Goal: Task Accomplishment & Management: Manage account settings

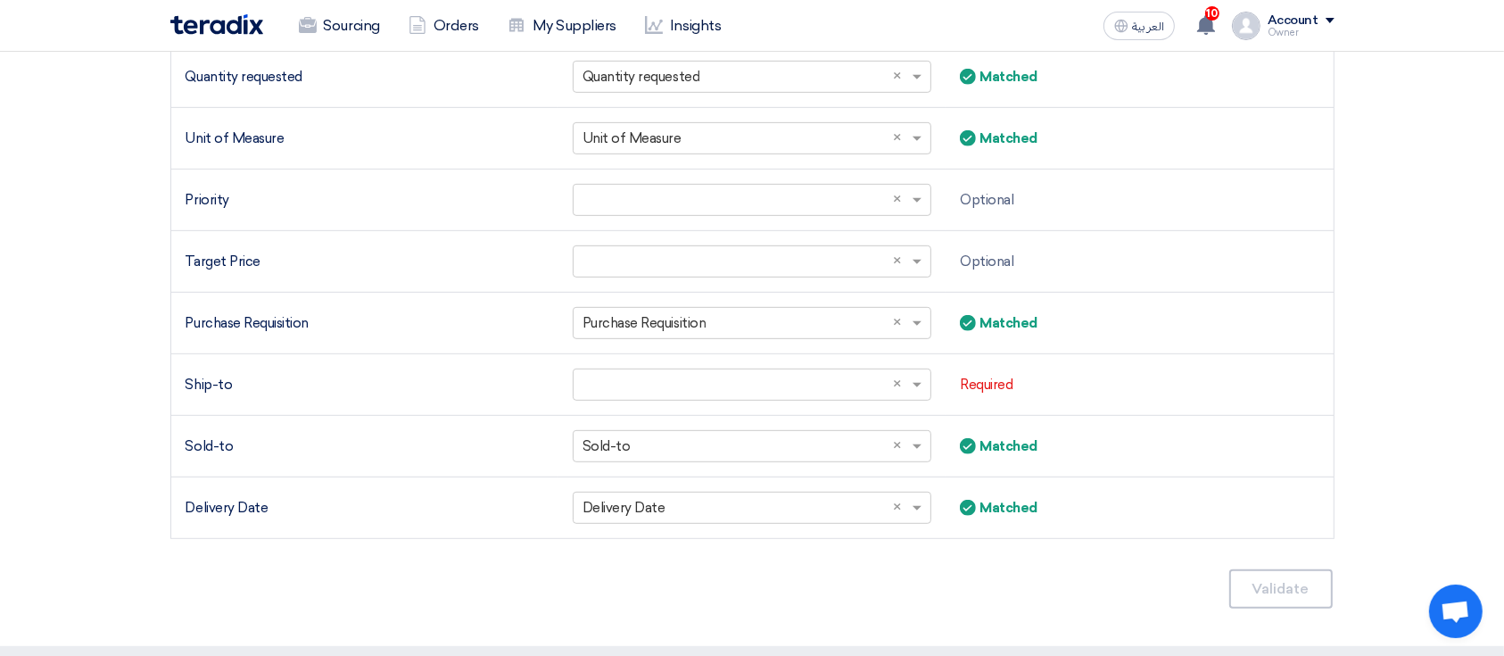
scroll to position [825, 0]
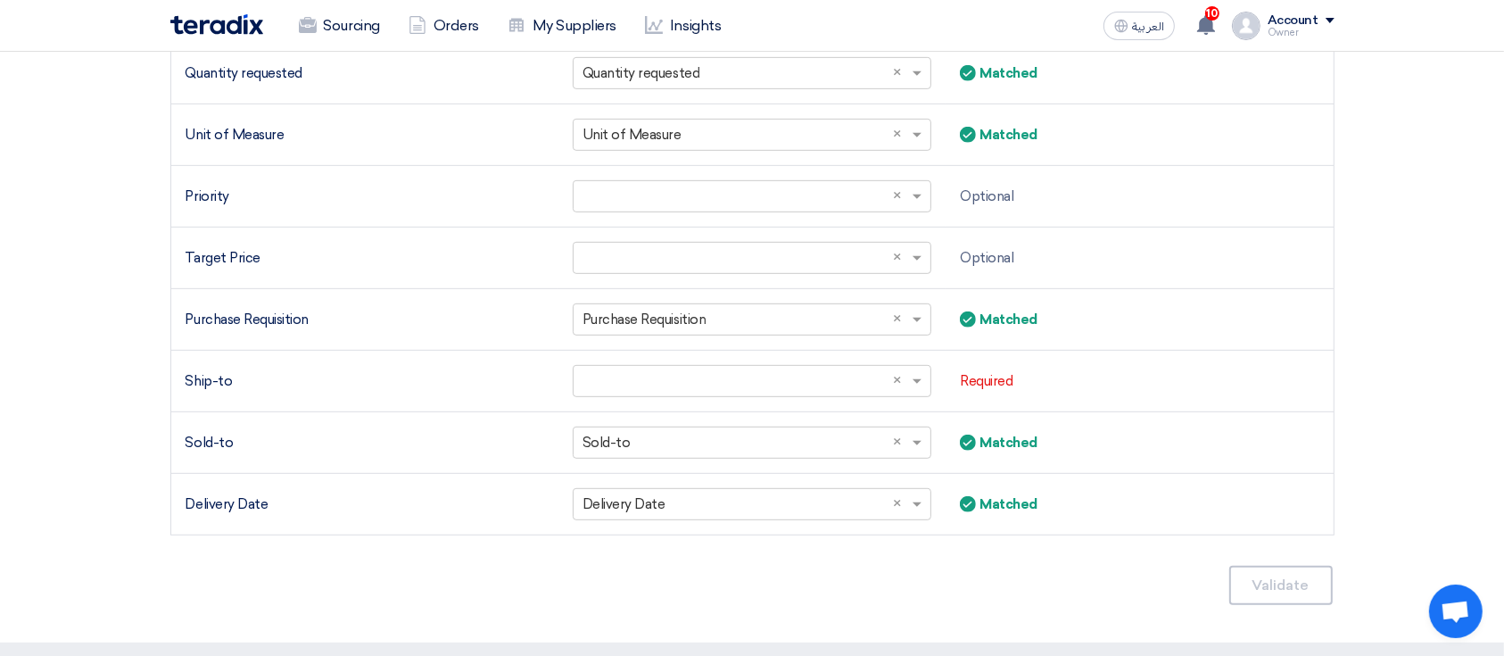
click at [844, 339] on td "Select a column... × Purchase Requisition ×" at bounding box center [751, 320] width 387 height 62
click at [352, 46] on div "Sourcing Orders My Suppliers Insights العربية ع 10 Good News, TBAT Solutions ha…" at bounding box center [752, 25] width 1191 height 51
click at [350, 37] on link "Sourcing" at bounding box center [340, 25] width 110 height 39
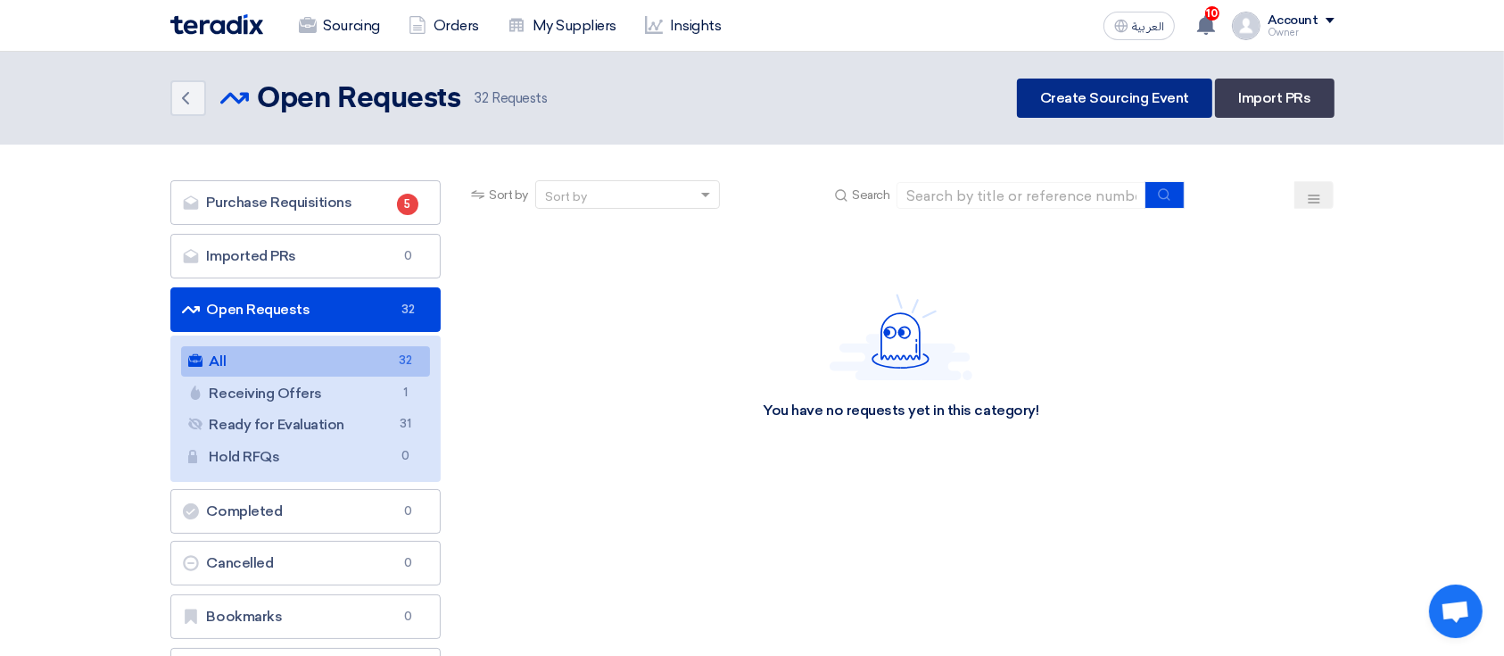
click at [1133, 91] on link "Create Sourcing Event" at bounding box center [1114, 97] width 195 height 39
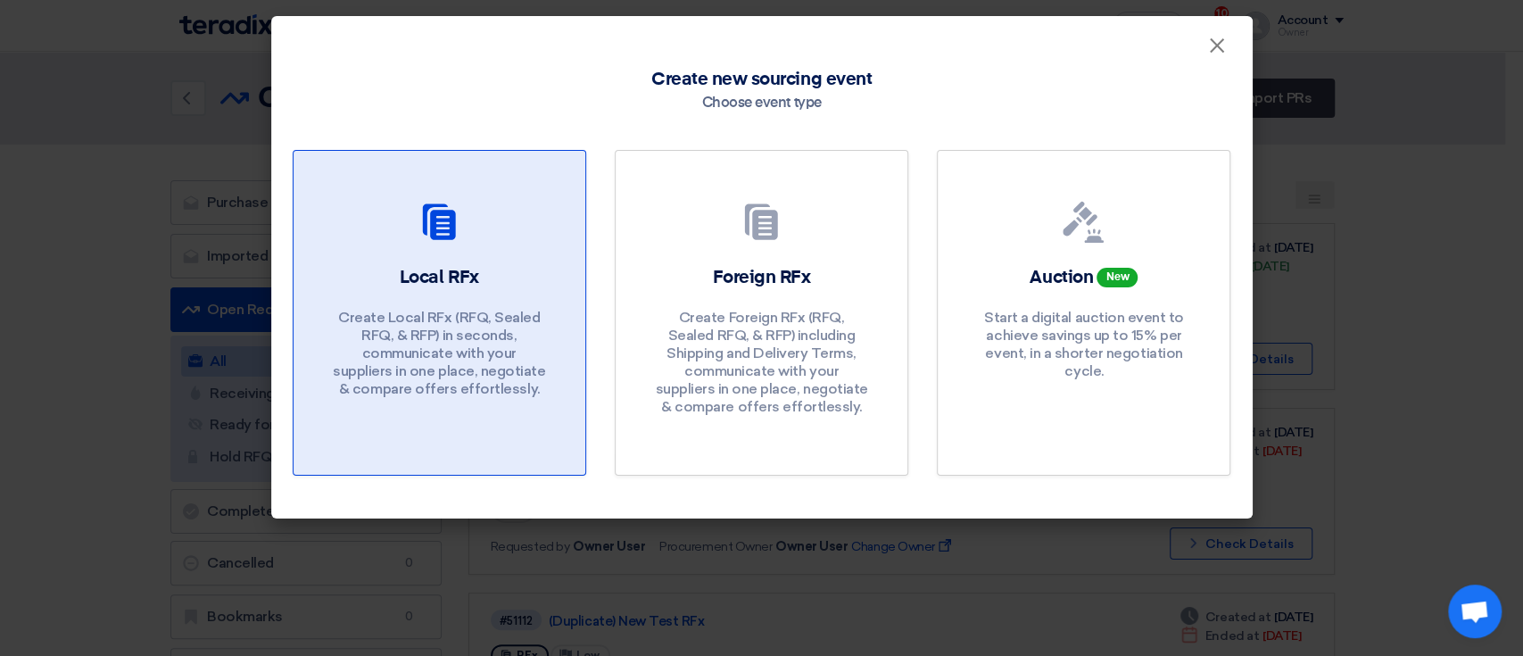
click at [497, 313] on p "Create Local RFx (RFQ, Sealed RFQ, & RFP) in seconds, communicate with your sup…" at bounding box center [439, 353] width 214 height 89
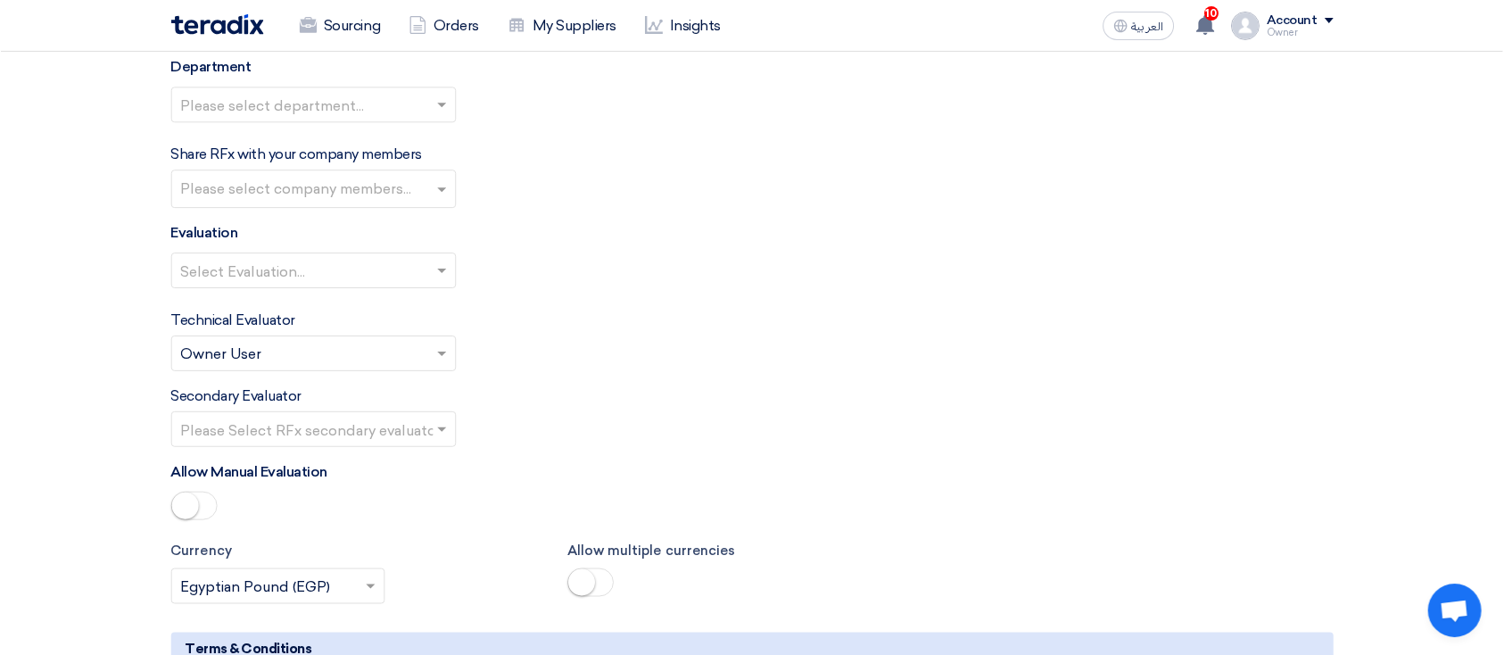
scroll to position [2091, 0]
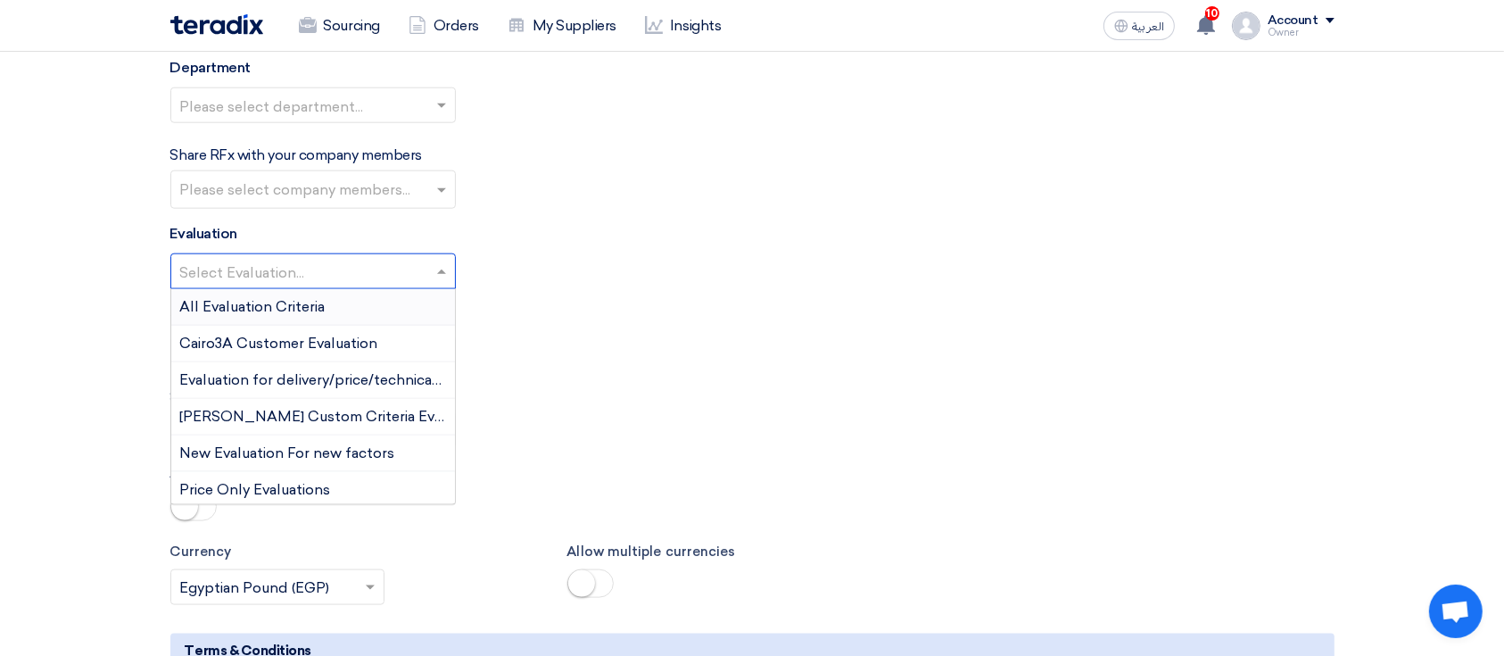
click at [390, 262] on input "text" at bounding box center [304, 273] width 248 height 29
click at [602, 281] on div "Select Evaluation... All Evaluation Criteria Cairo3A Customer Evaluation Evalua…" at bounding box center [752, 278] width 1164 height 50
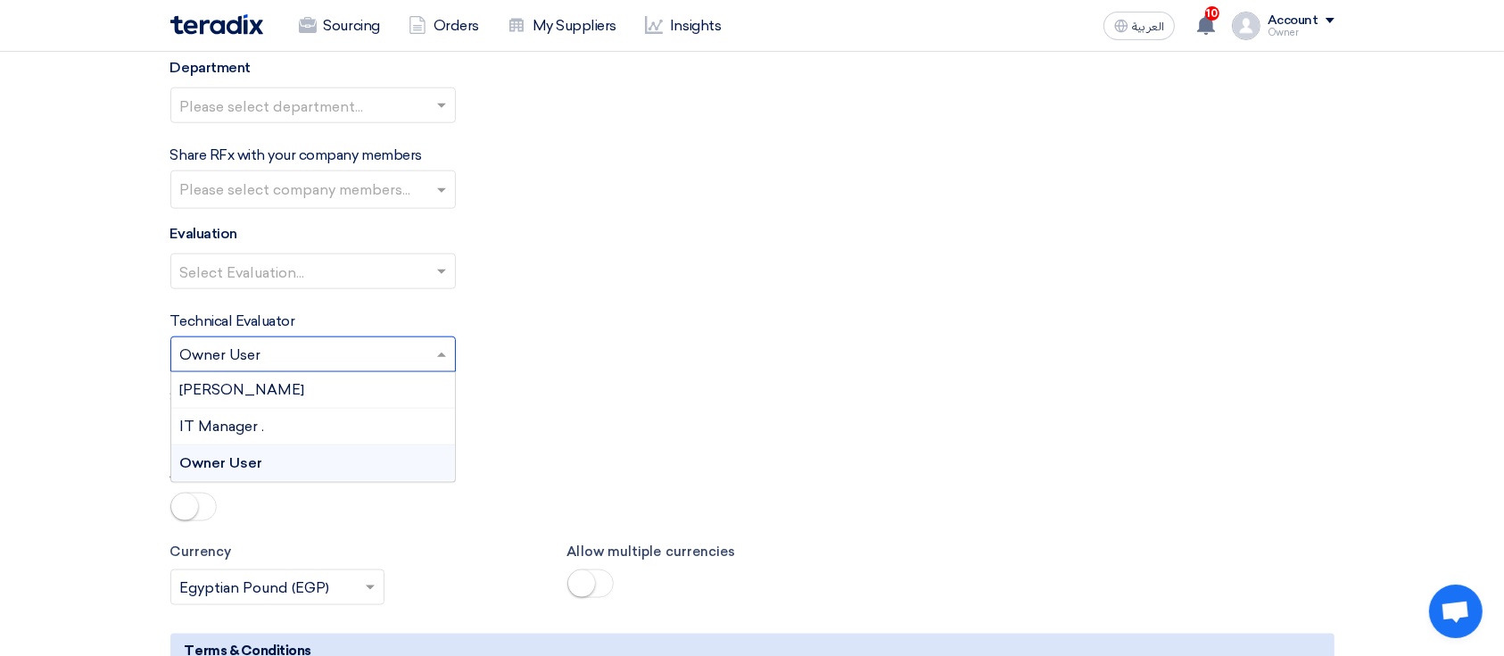
click at [362, 358] on input "text" at bounding box center [304, 356] width 248 height 29
click at [293, 414] on div "IT Manager ." at bounding box center [313, 427] width 284 height 37
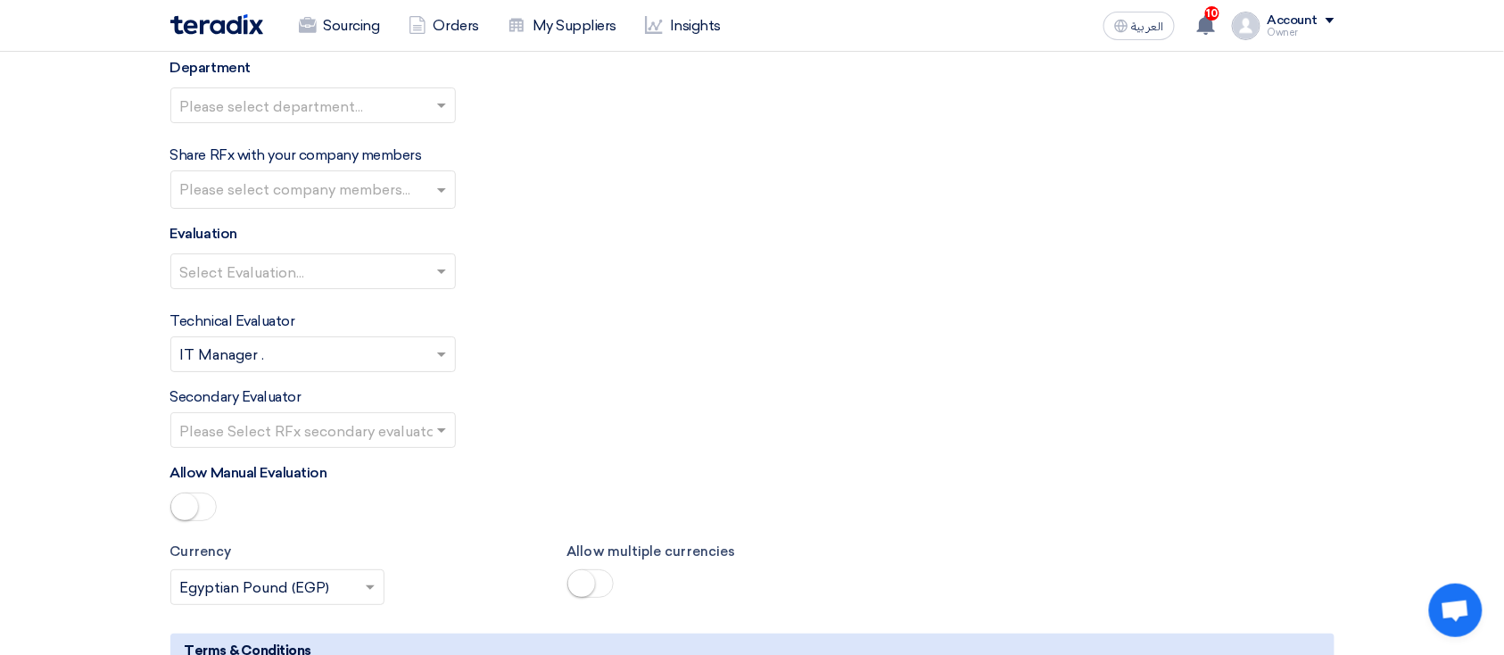
click at [805, 353] on div "Technical Evaluator Please Select RFx evaluator... × IT Manager . ×" at bounding box center [752, 341] width 1164 height 62
click at [1287, 21] on div "Account" at bounding box center [1292, 20] width 51 height 15
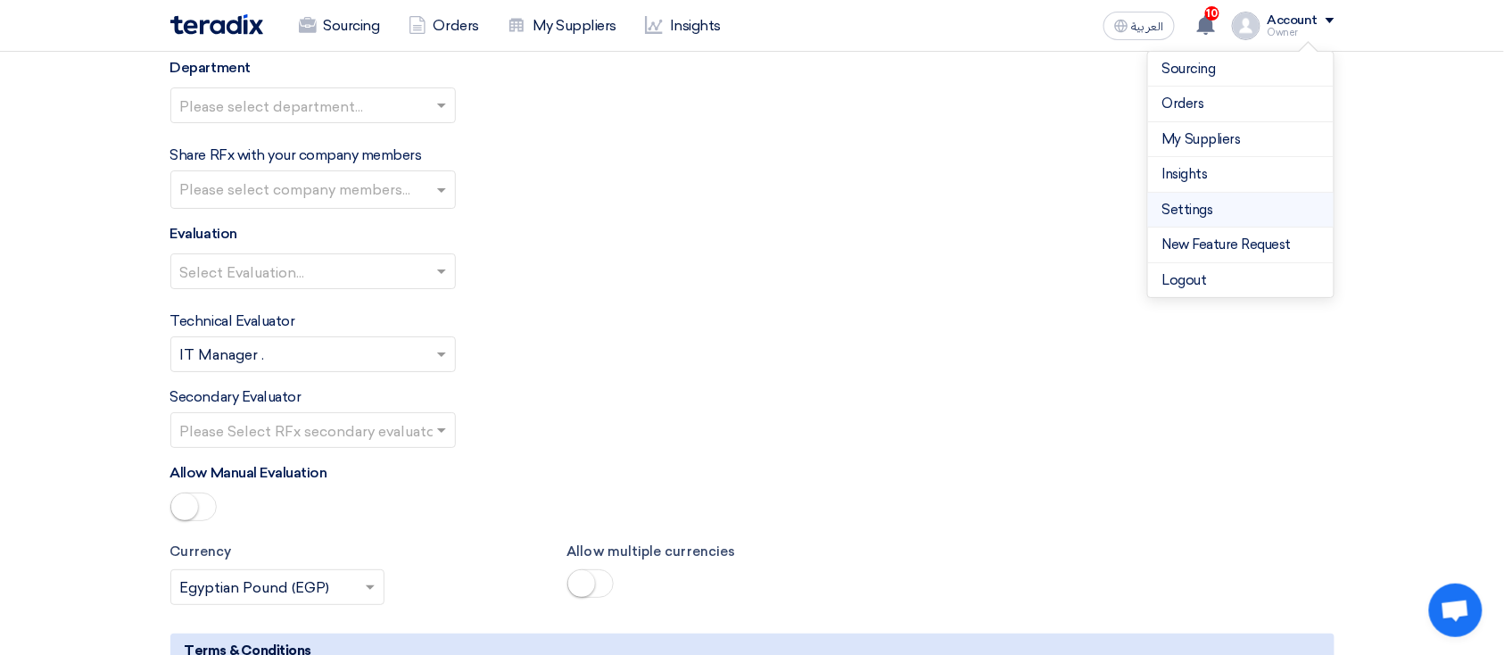
click at [1241, 215] on link "Settings" at bounding box center [1240, 210] width 157 height 21
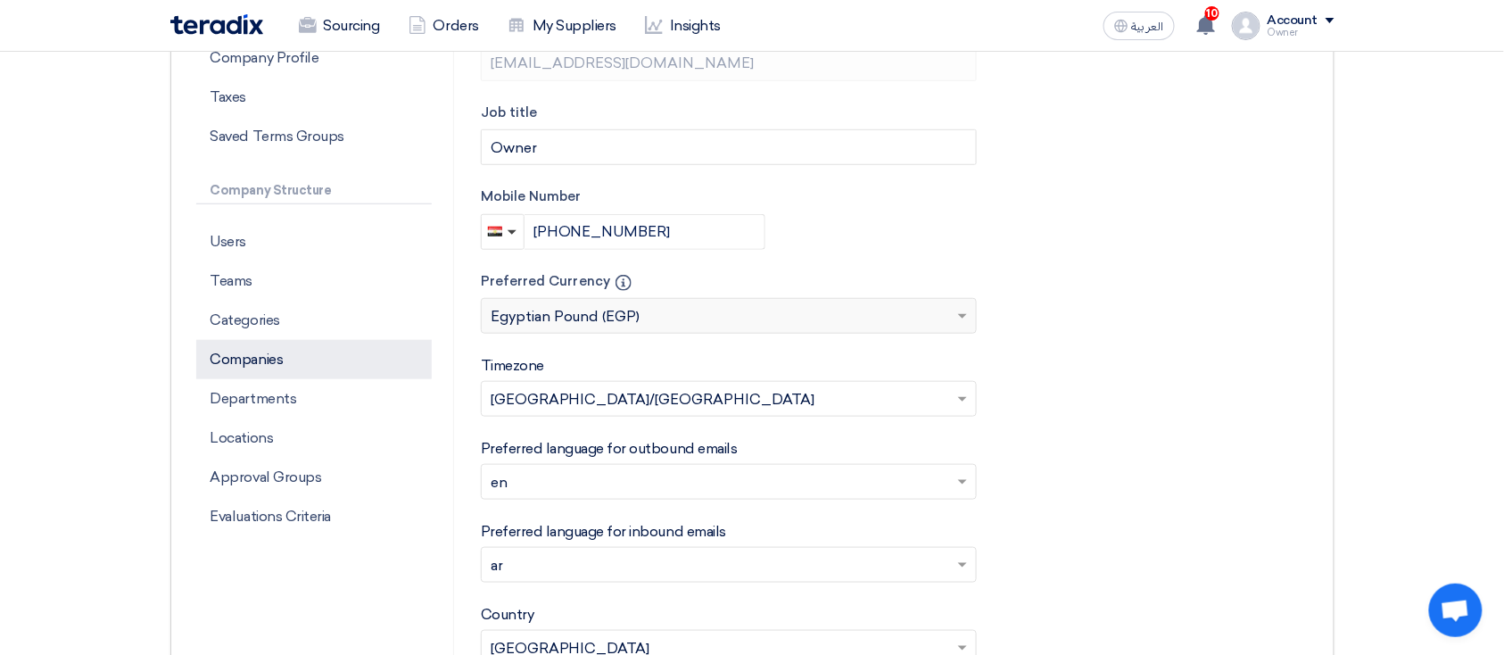
scroll to position [372, 0]
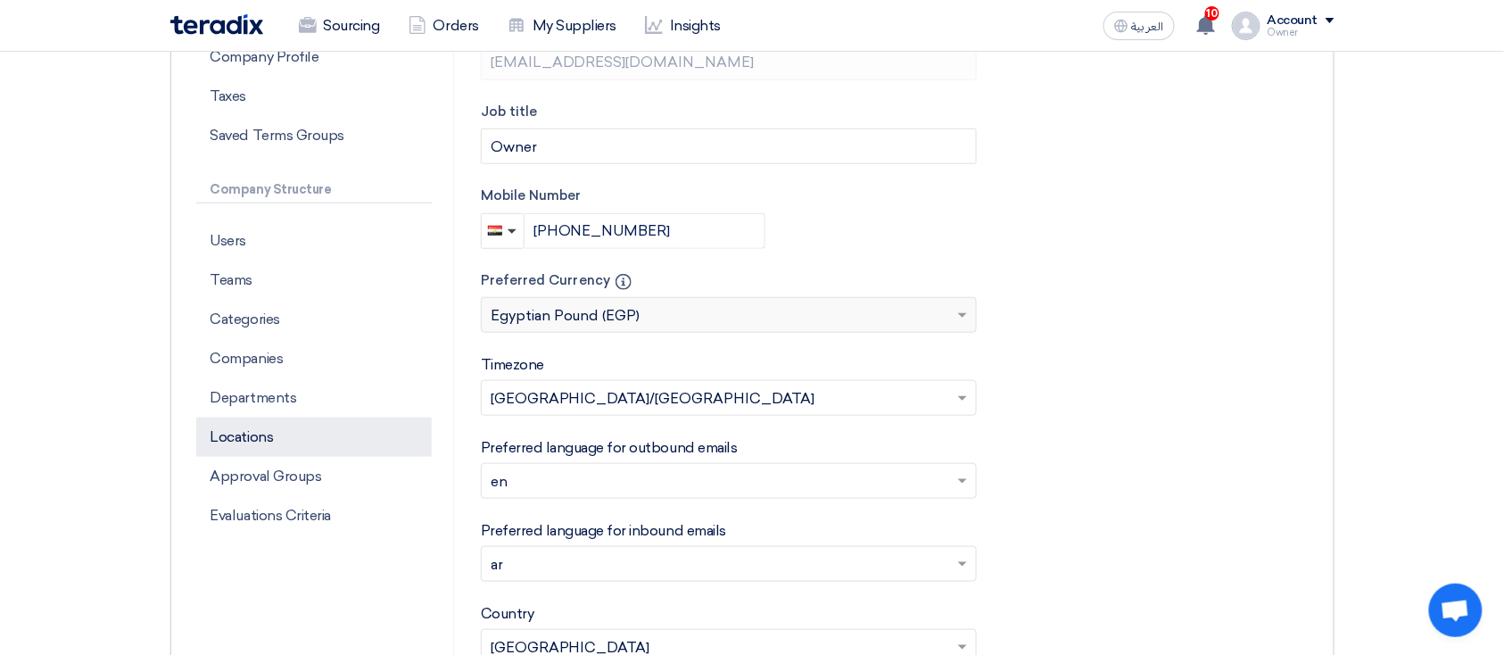
click at [298, 435] on p "Locations" at bounding box center [313, 436] width 235 height 39
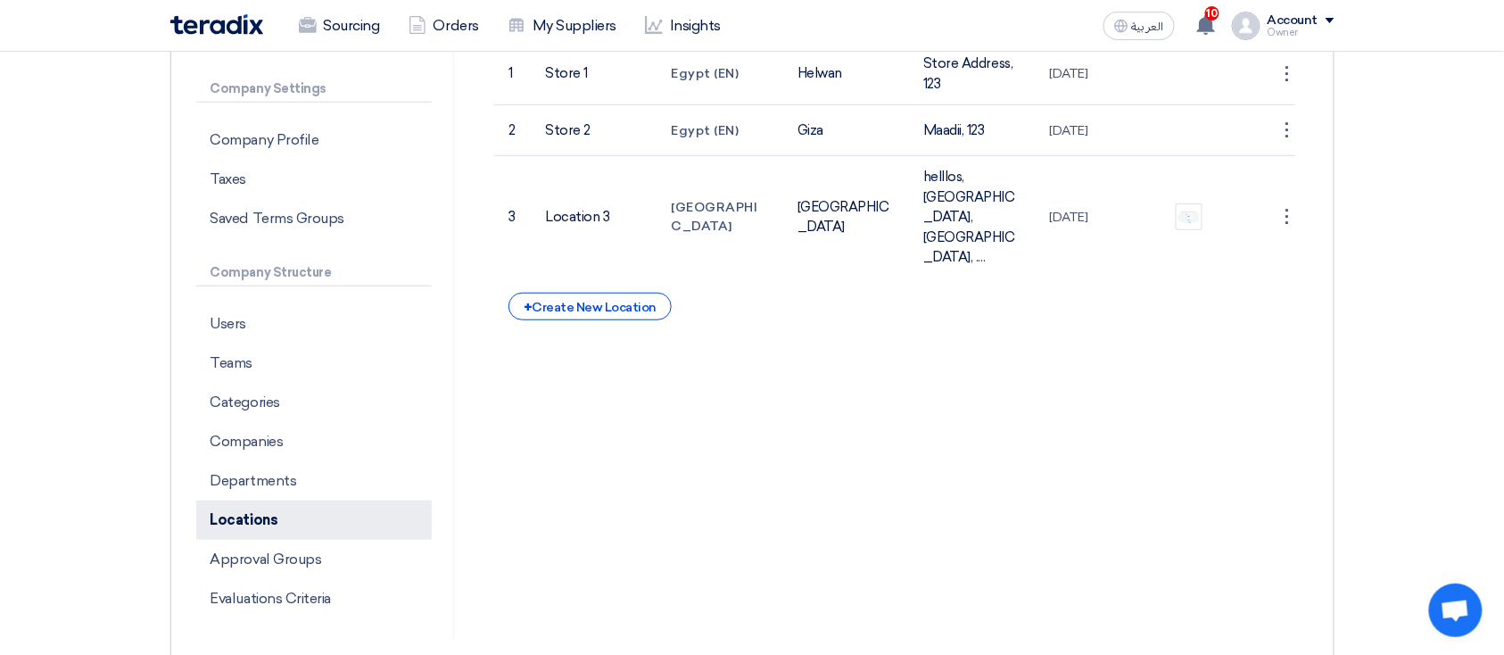
scroll to position [290, 0]
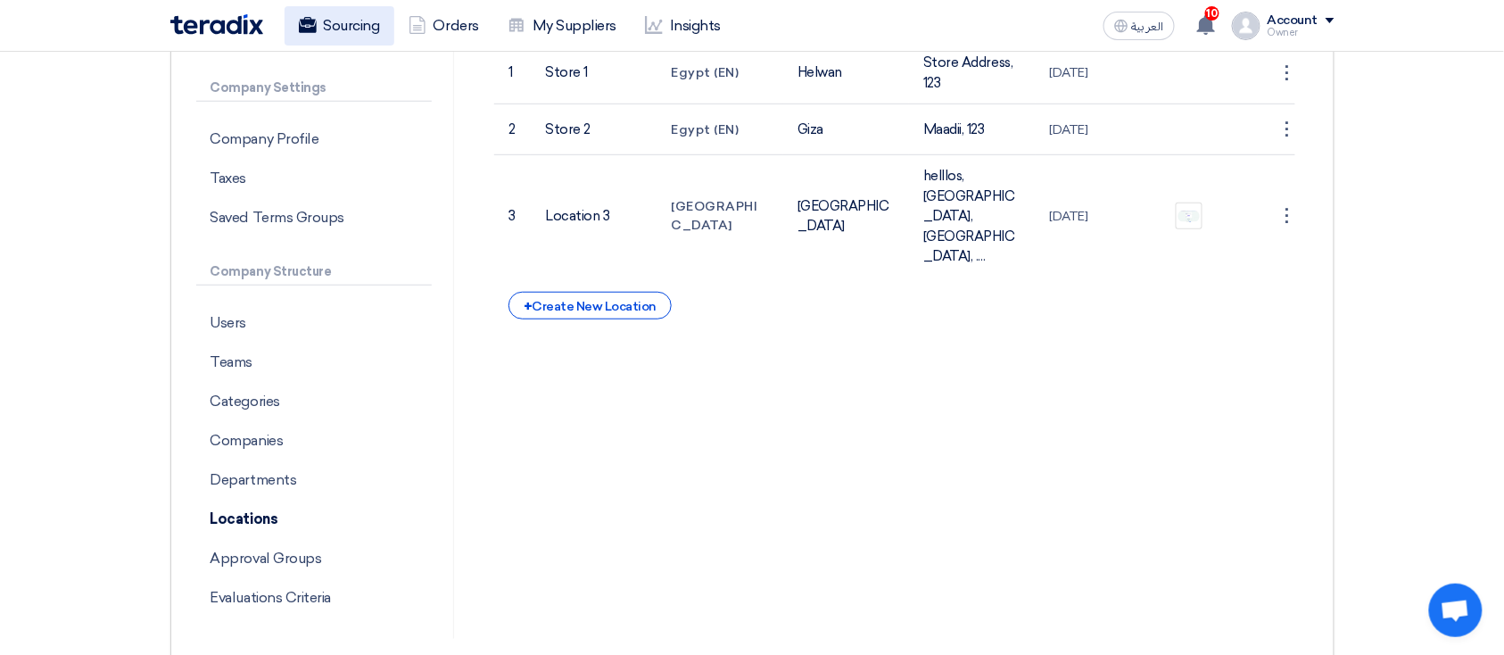
click at [354, 14] on link "Sourcing" at bounding box center [340, 25] width 110 height 39
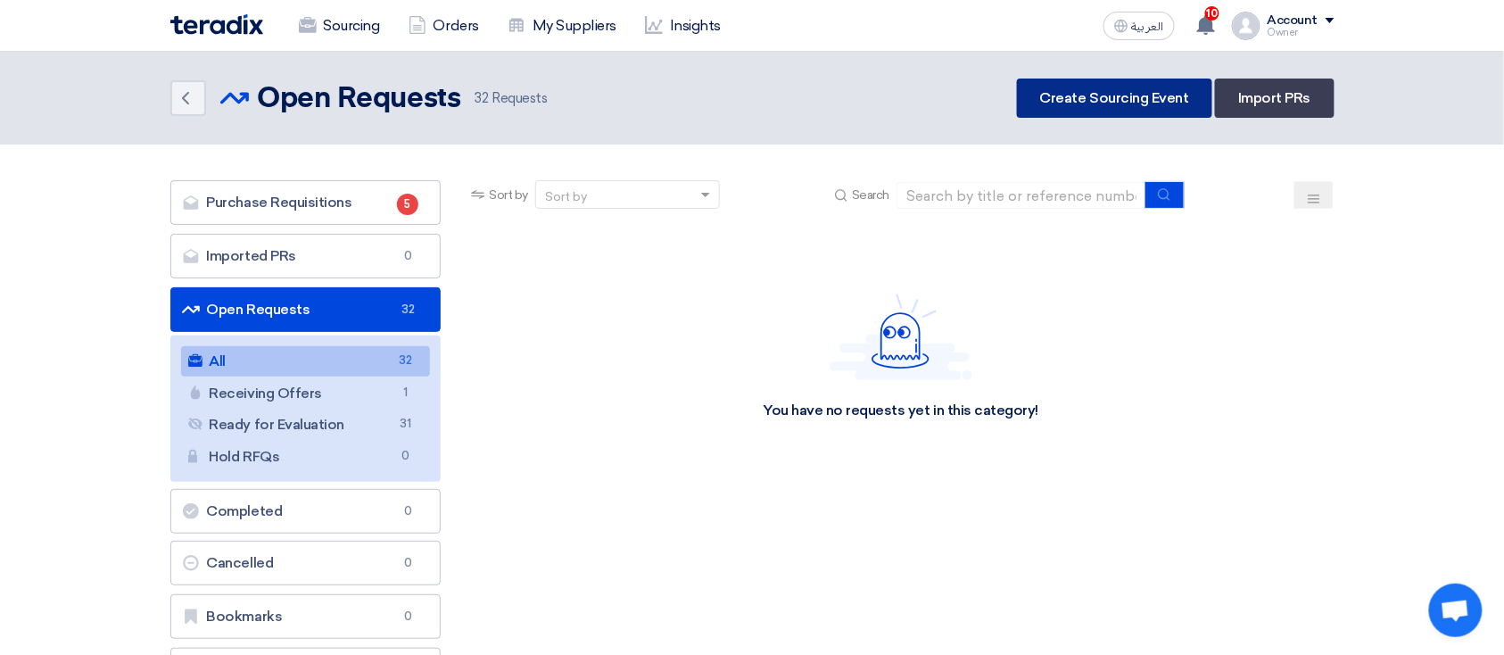
click at [1124, 104] on link "Create Sourcing Event" at bounding box center [1114, 97] width 195 height 39
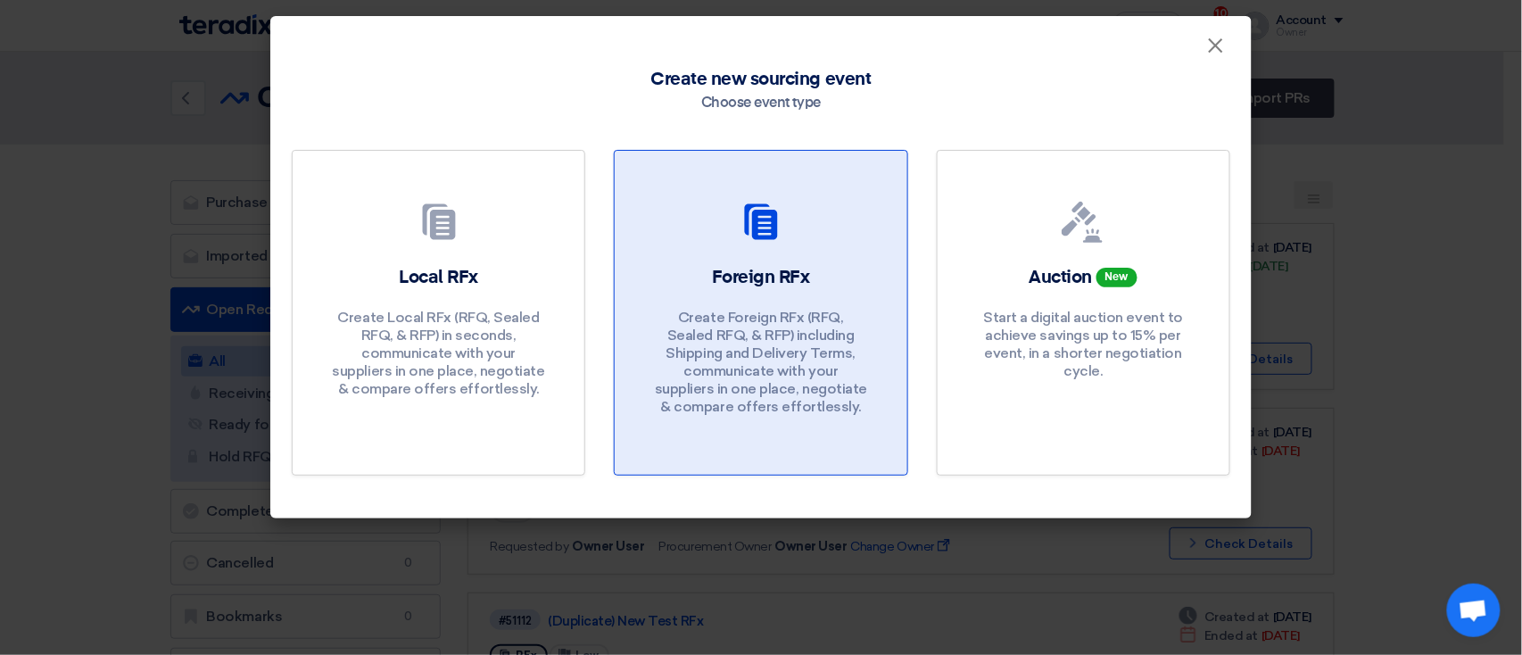
click at [846, 265] on div "Foreign RFx Create Foreign RFx (RFQ, Sealed RFQ, & RFP) including Shipping and …" at bounding box center [760, 345] width 249 height 160
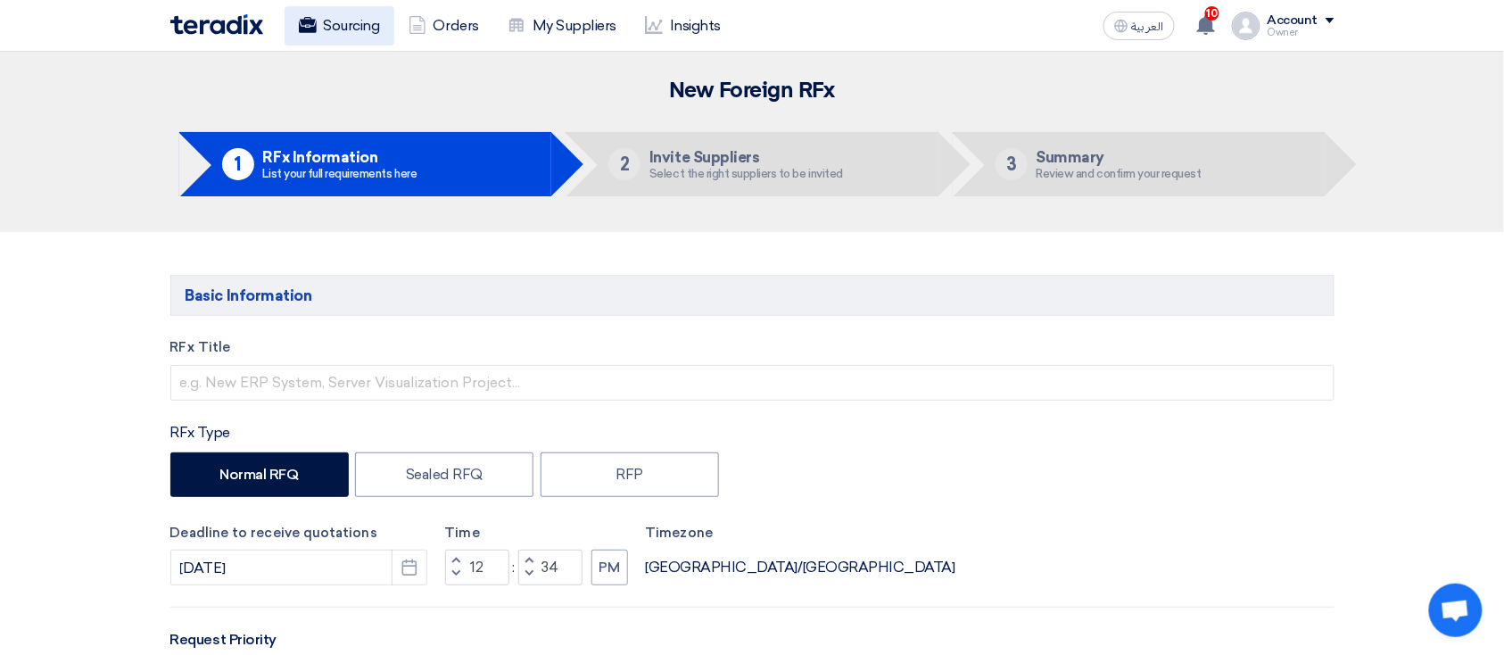
click at [355, 27] on link "Sourcing" at bounding box center [340, 25] width 110 height 39
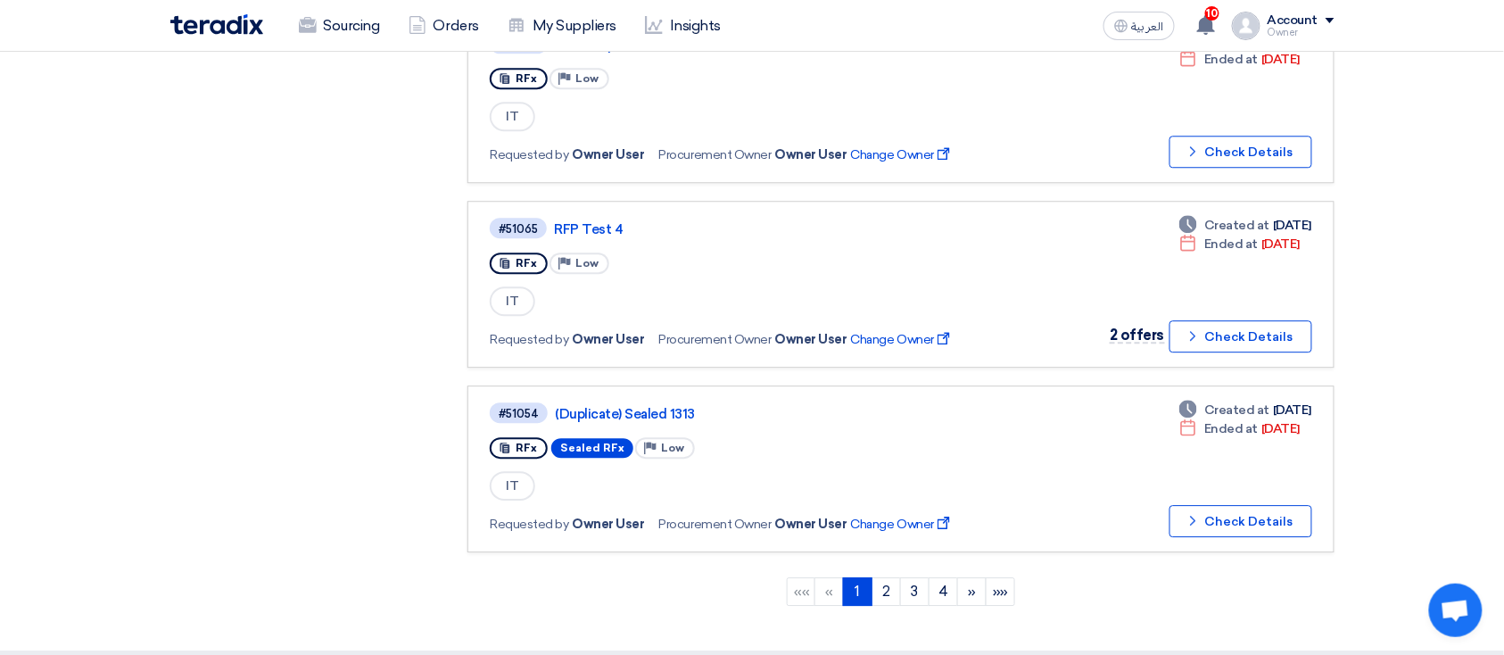
scroll to position [1502, 0]
click at [937, 574] on link "4" at bounding box center [942, 588] width 29 height 29
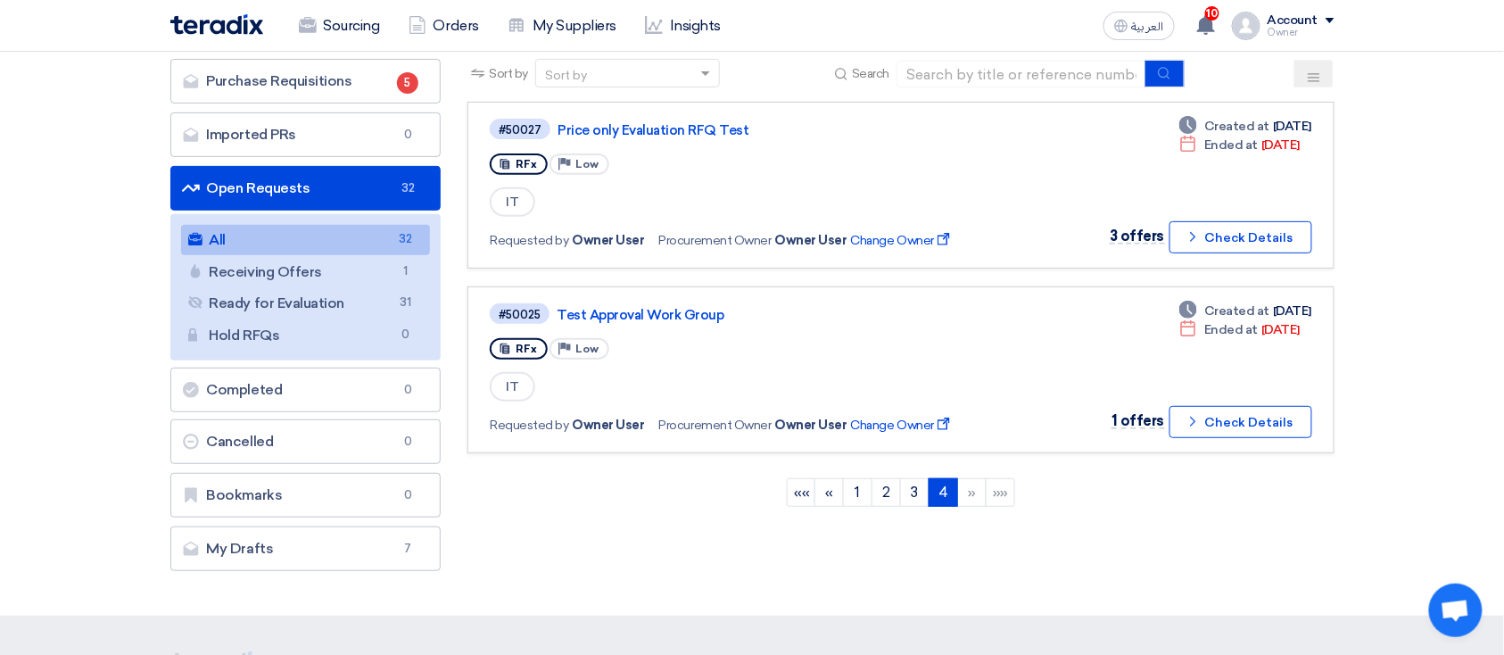
scroll to position [122, 0]
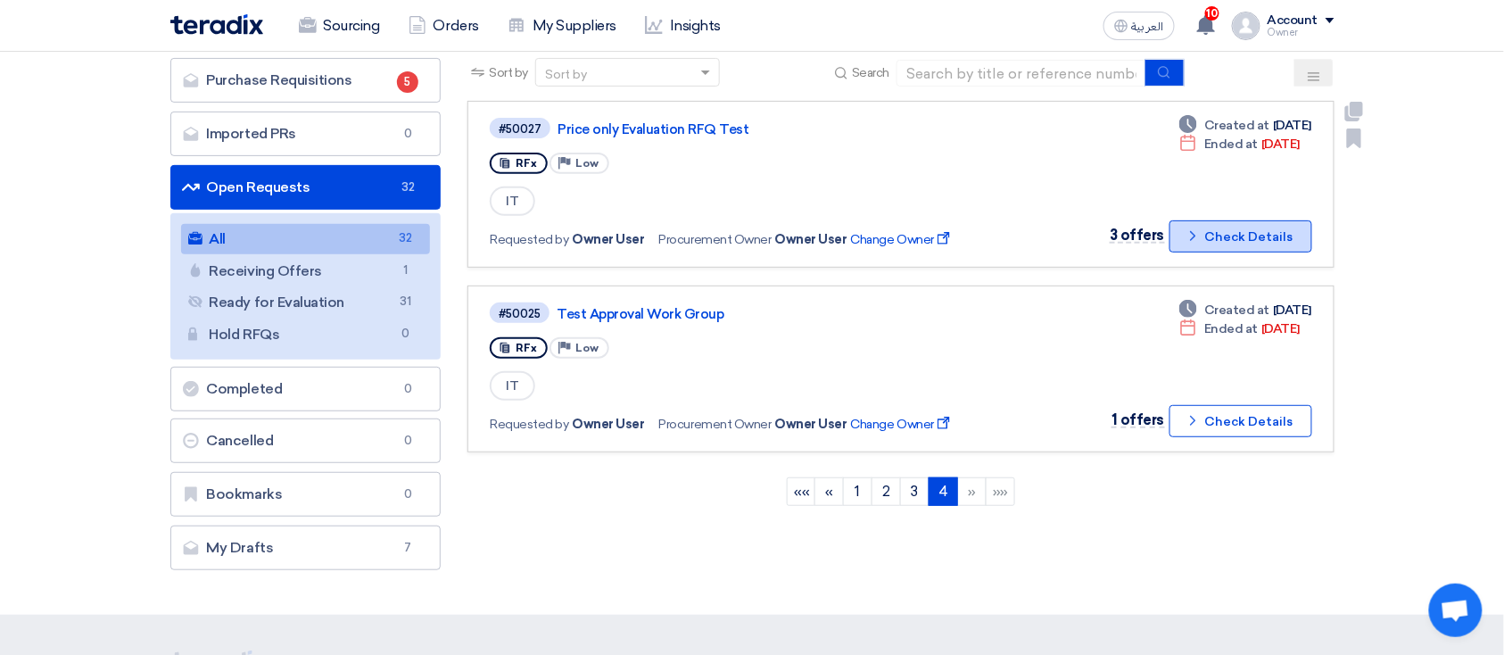
click at [1250, 229] on button "Check details Check Details" at bounding box center [1240, 236] width 143 height 32
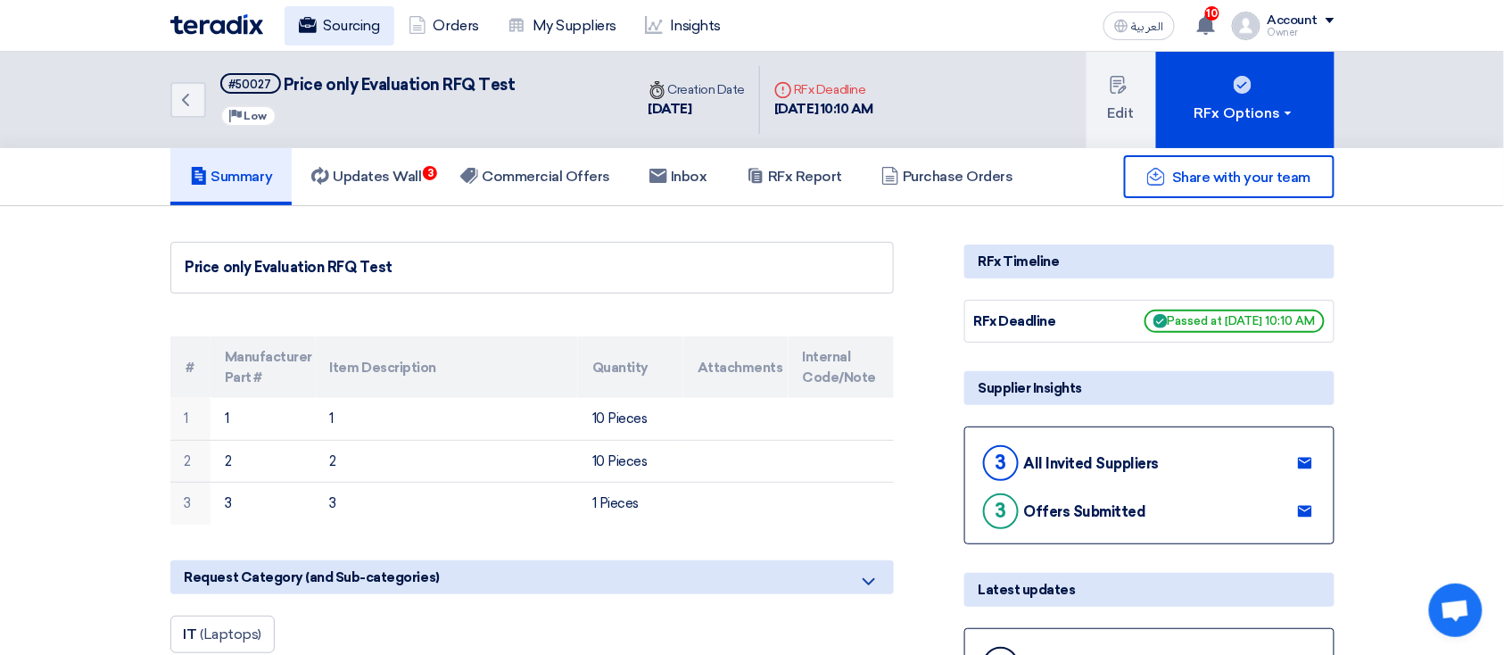
click at [335, 40] on link "Sourcing" at bounding box center [340, 25] width 110 height 39
click at [1278, 32] on div "Owner" at bounding box center [1300, 33] width 67 height 10
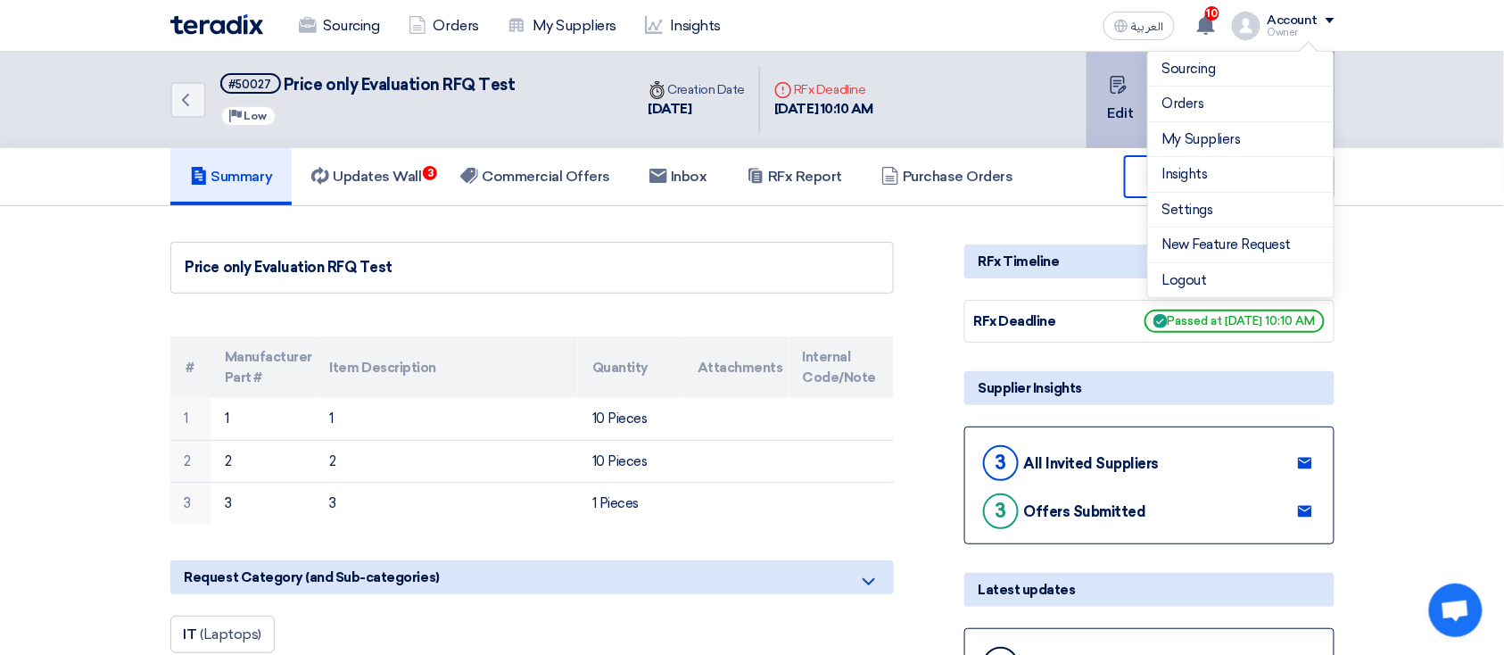
click at [1108, 101] on button "Edit" at bounding box center [1121, 100] width 70 height 96
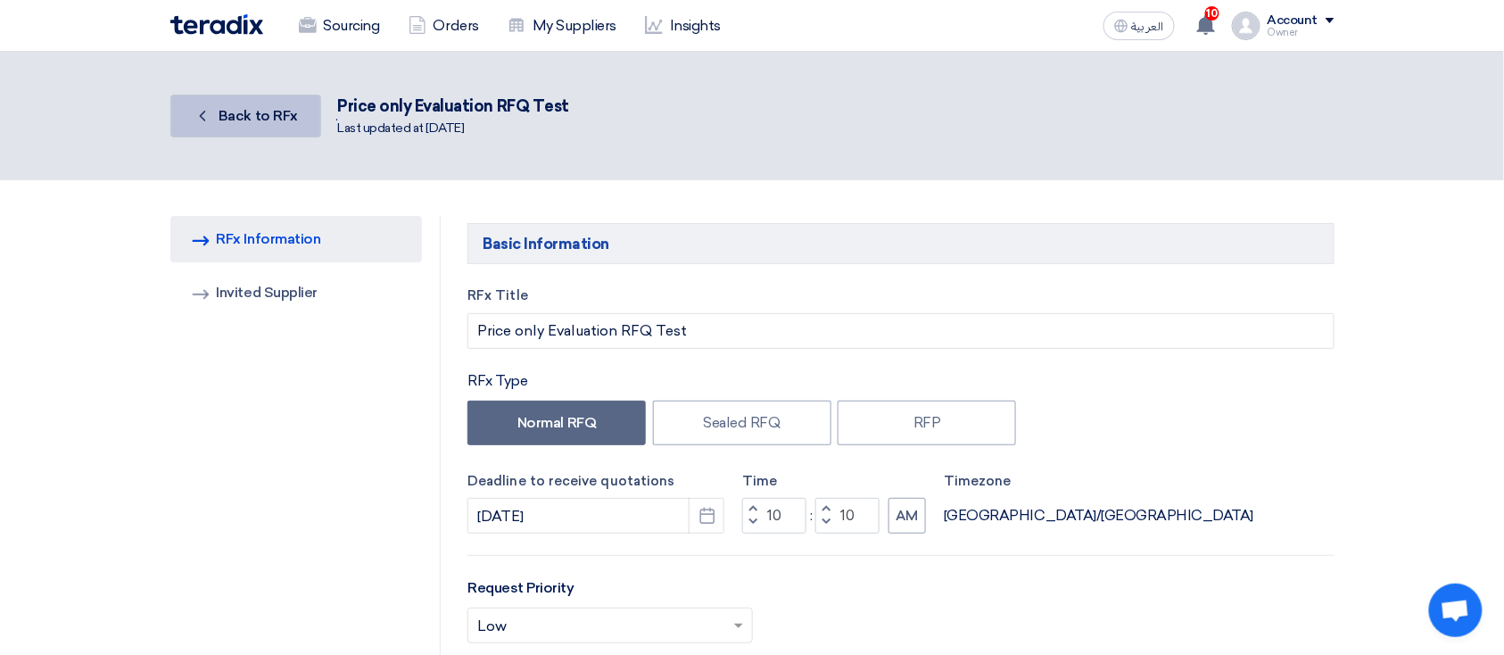
click at [217, 121] on link "Back Back to RFx" at bounding box center [245, 116] width 151 height 43
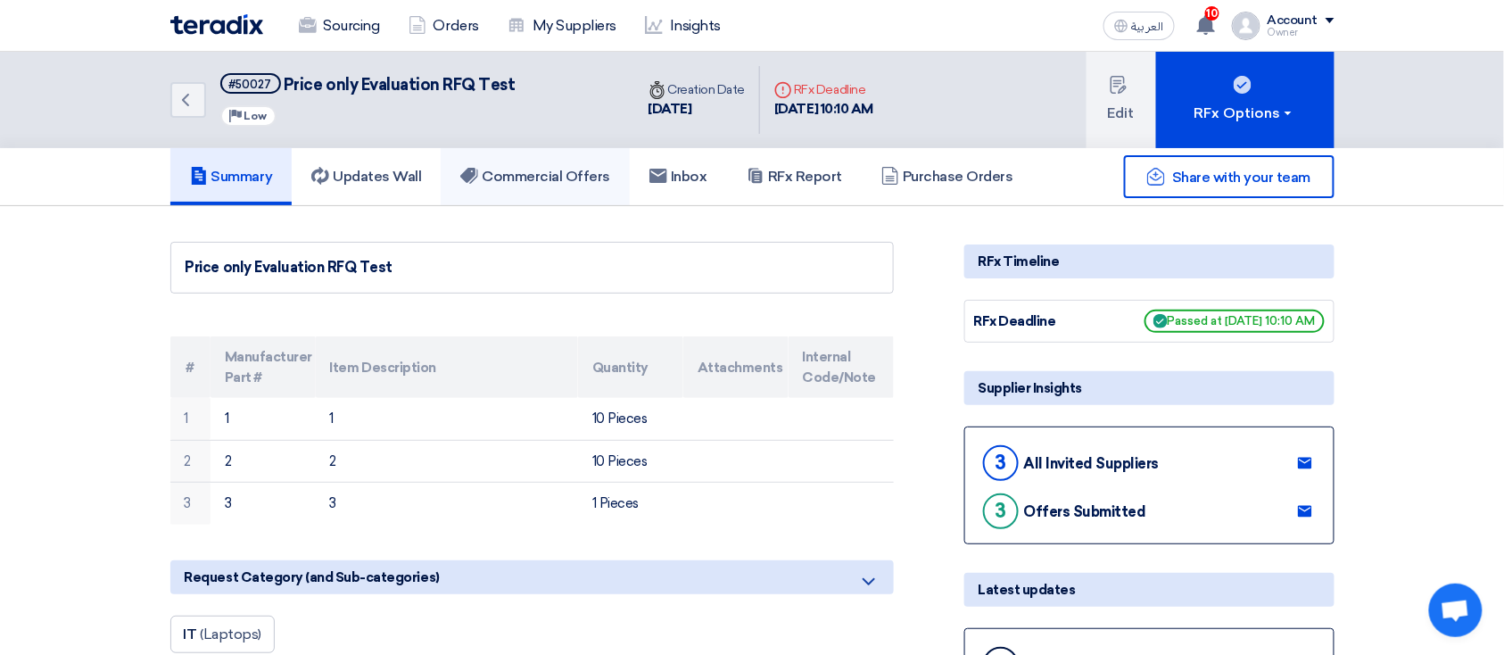
click at [607, 189] on link "Commercial Offers" at bounding box center [535, 176] width 189 height 57
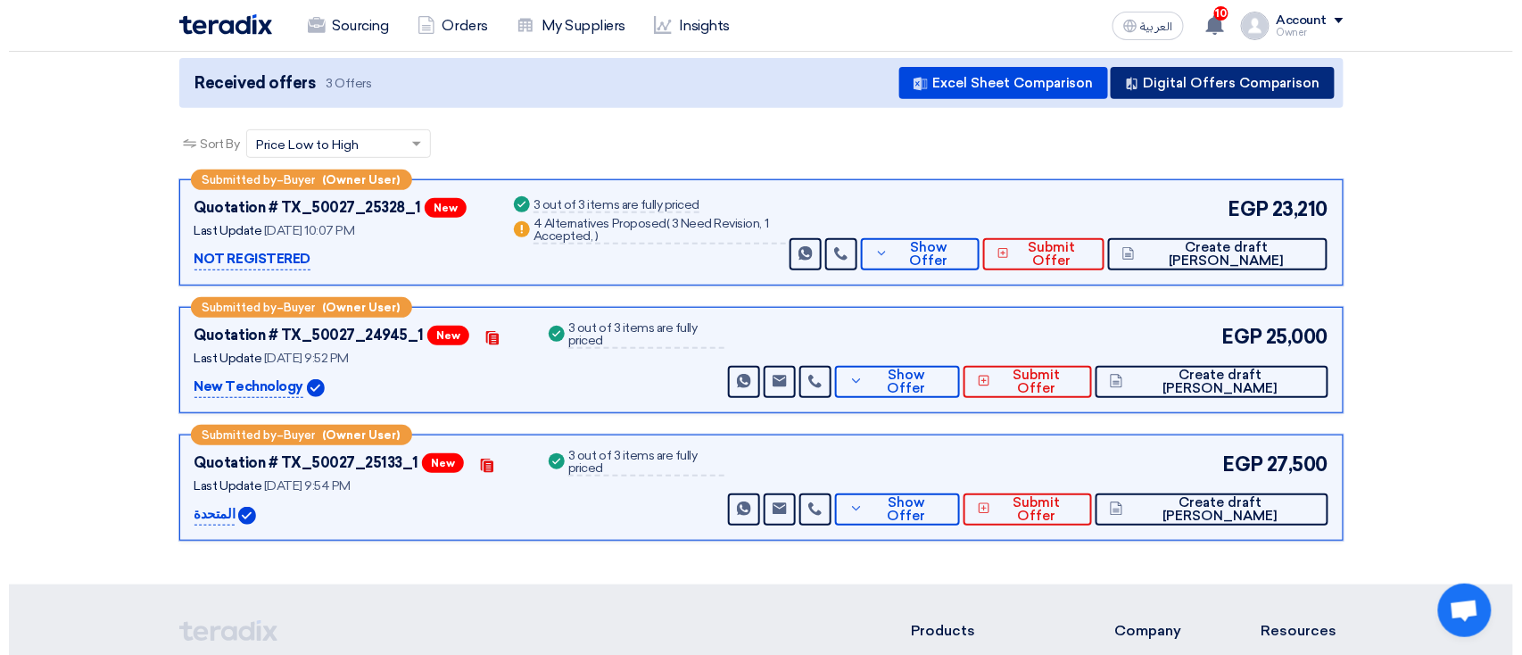
scroll to position [134, 0]
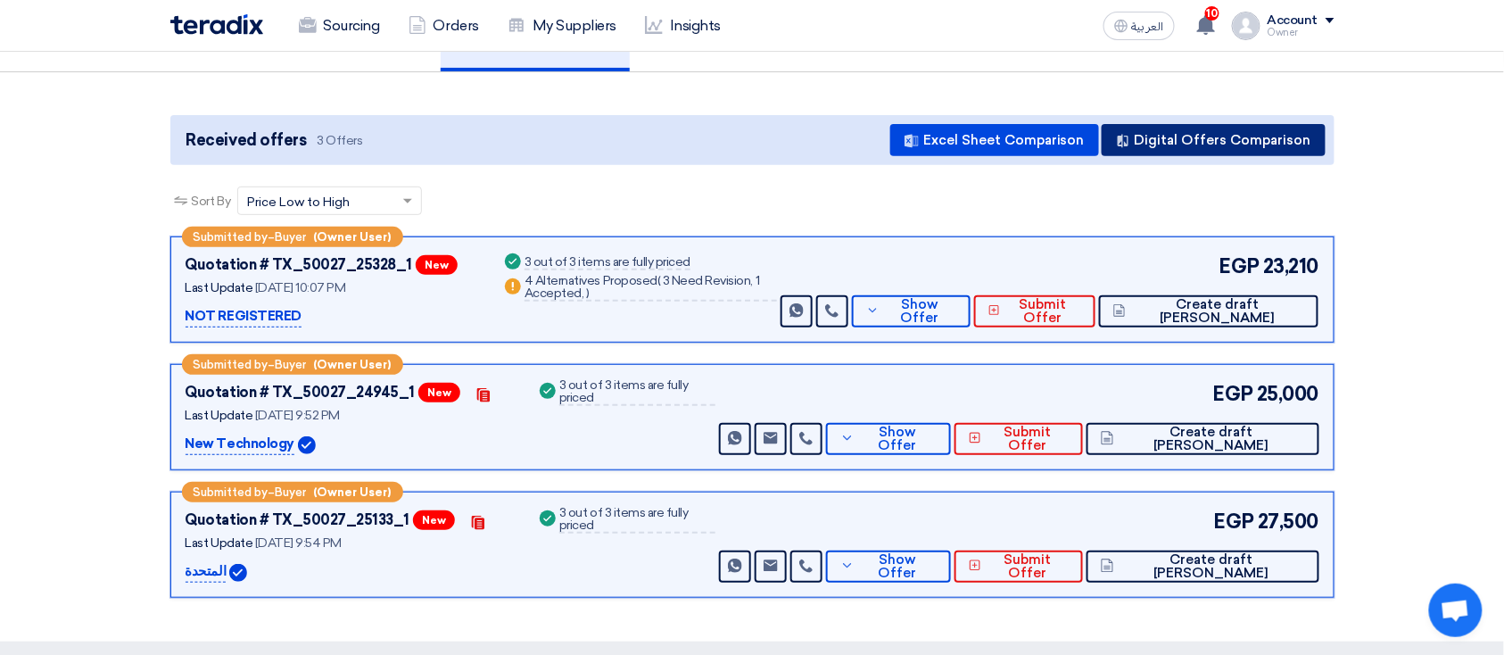
click at [1194, 130] on button "Digital Offers Comparison" at bounding box center [1214, 140] width 224 height 32
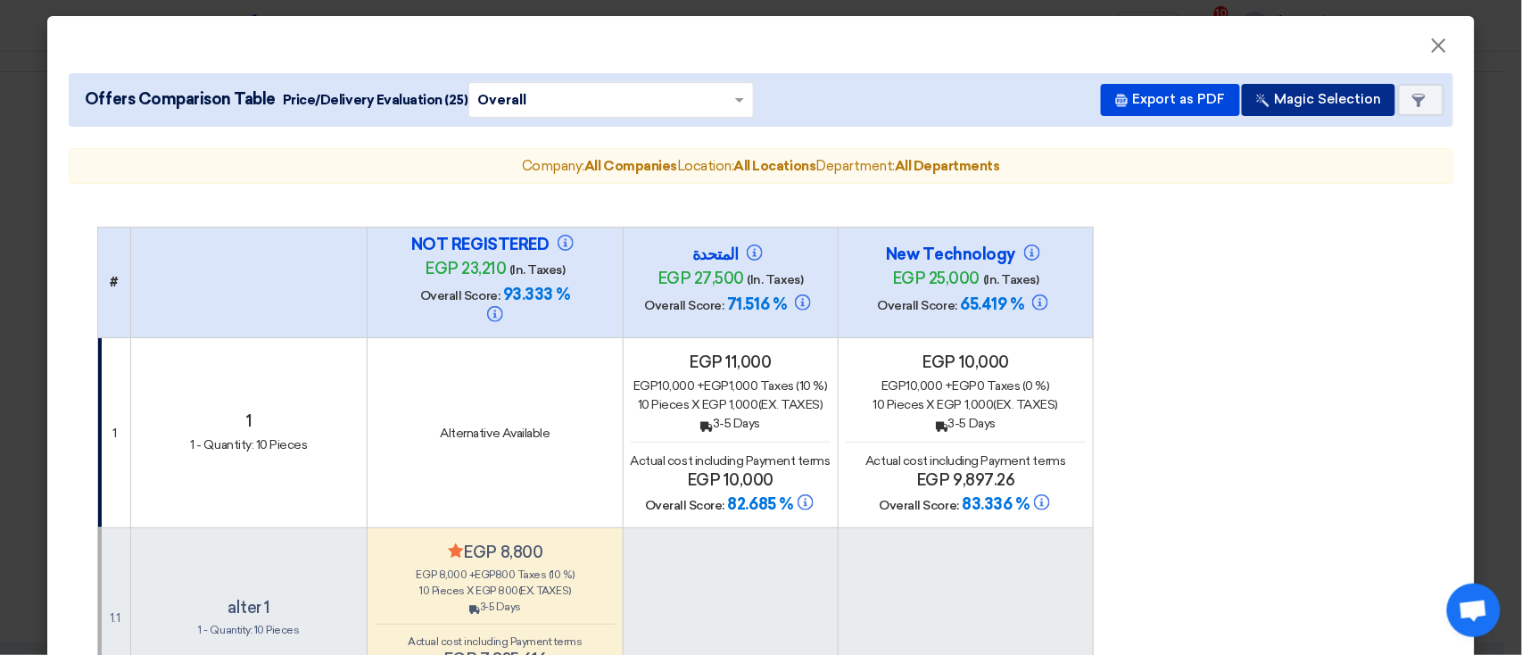
click at [1279, 101] on button "Magic Selection" at bounding box center [1318, 100] width 153 height 32
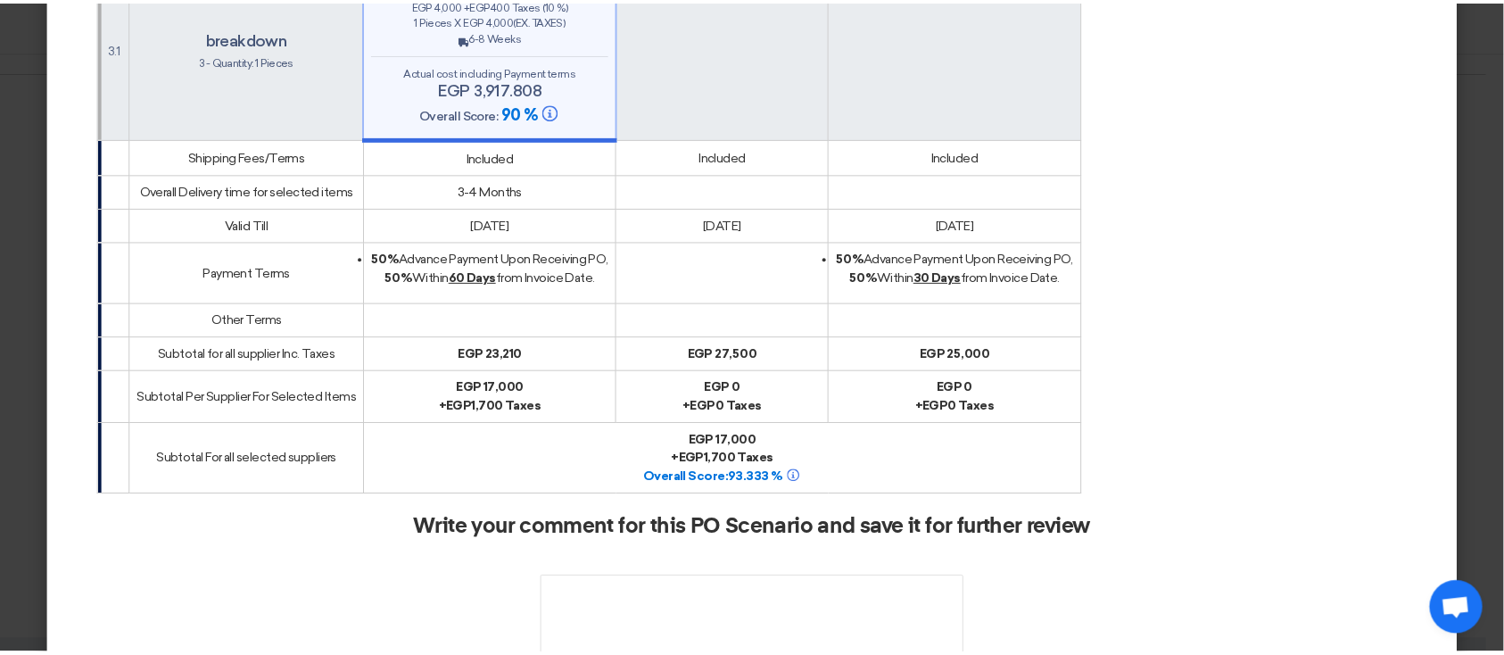
scroll to position [1494, 0]
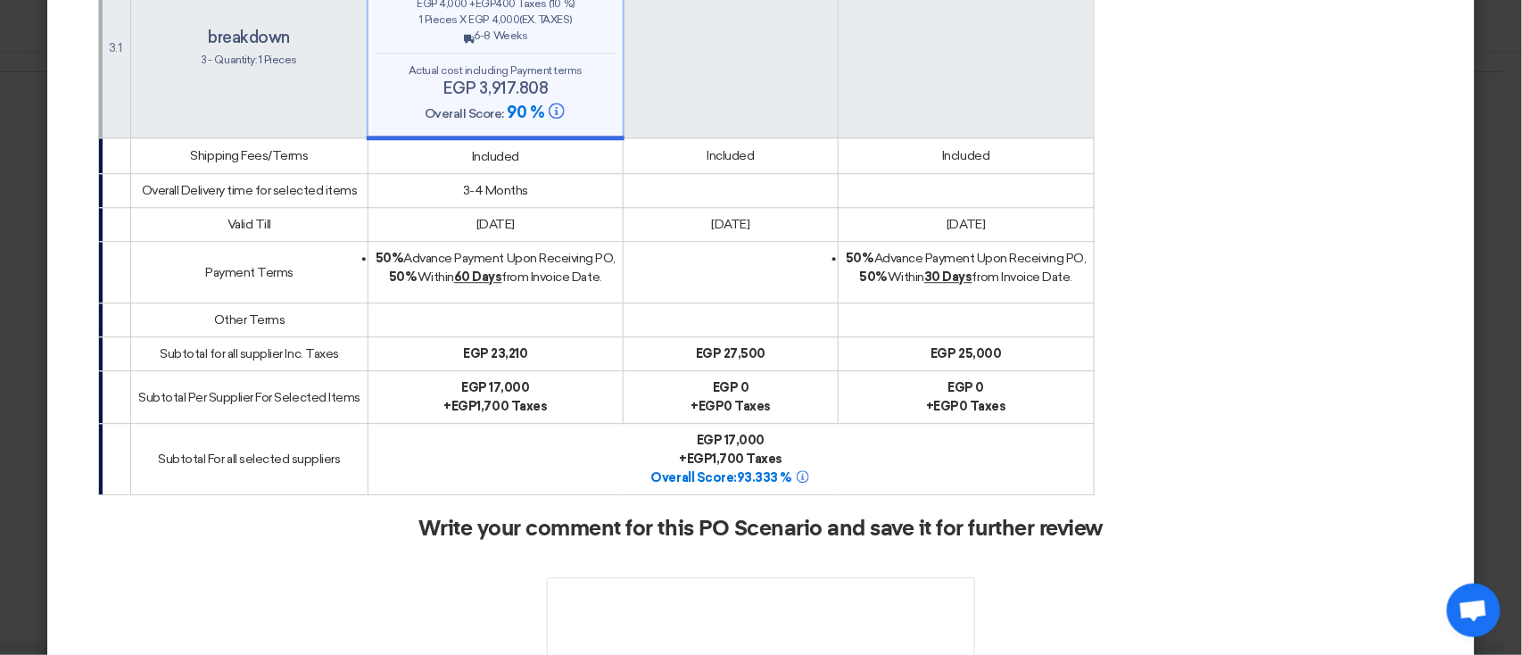
click at [1490, 408] on modal-container "× Offers Comparison Table Price/Delivery Evaluation (25) × Overall × Export as …" at bounding box center [761, 327] width 1522 height 655
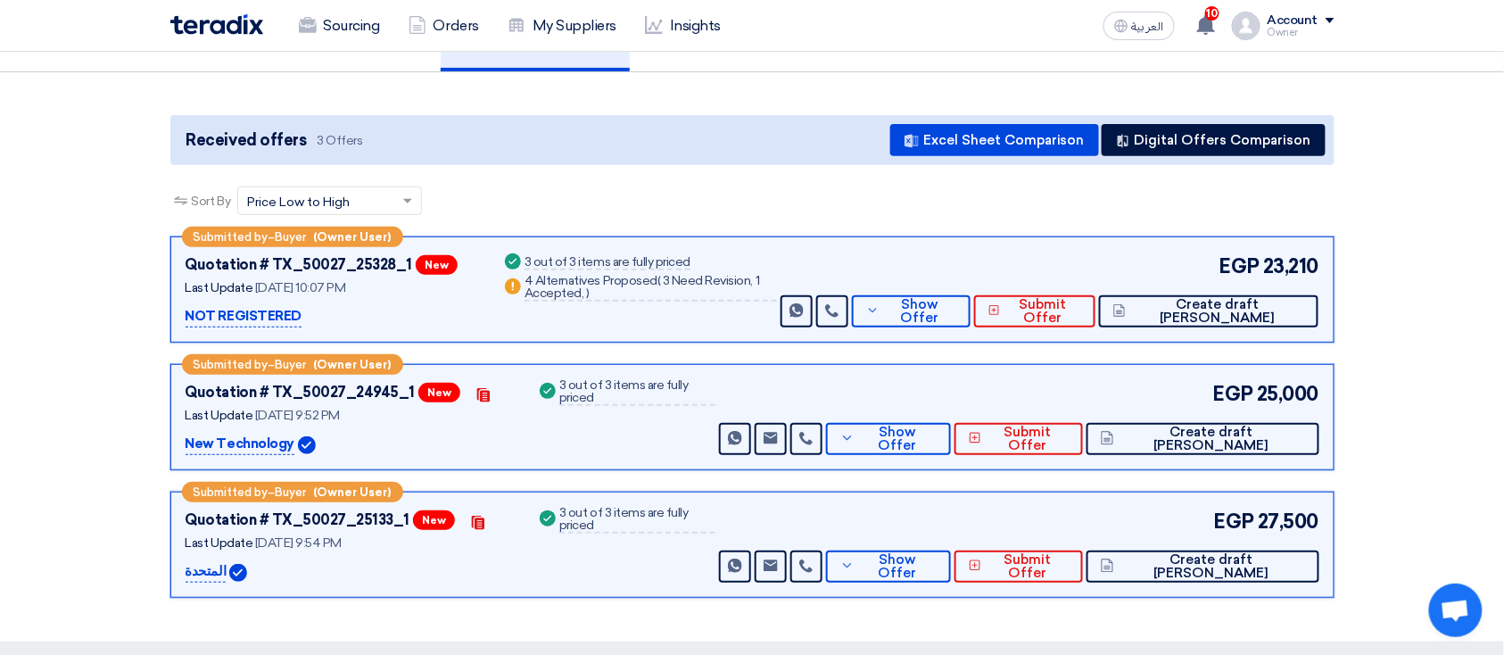
scroll to position [0, 0]
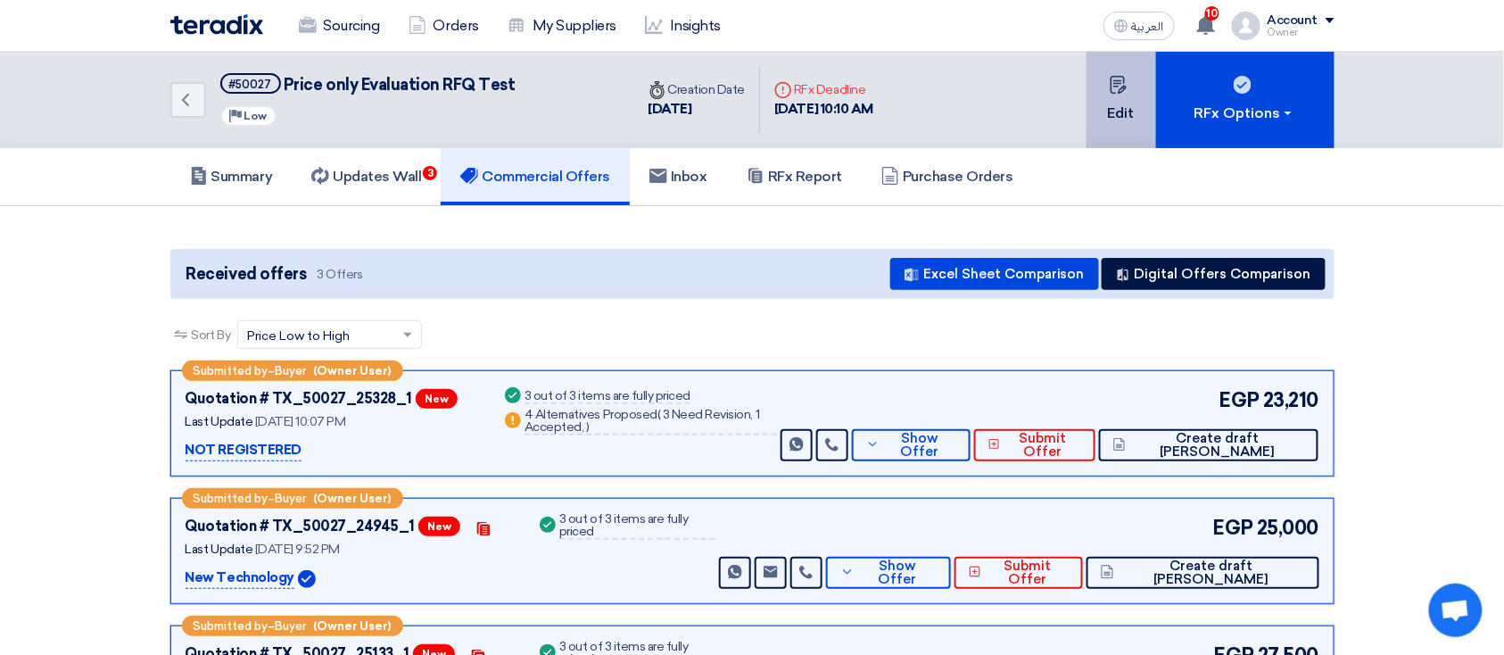
click at [1137, 118] on button "Edit" at bounding box center [1121, 100] width 70 height 96
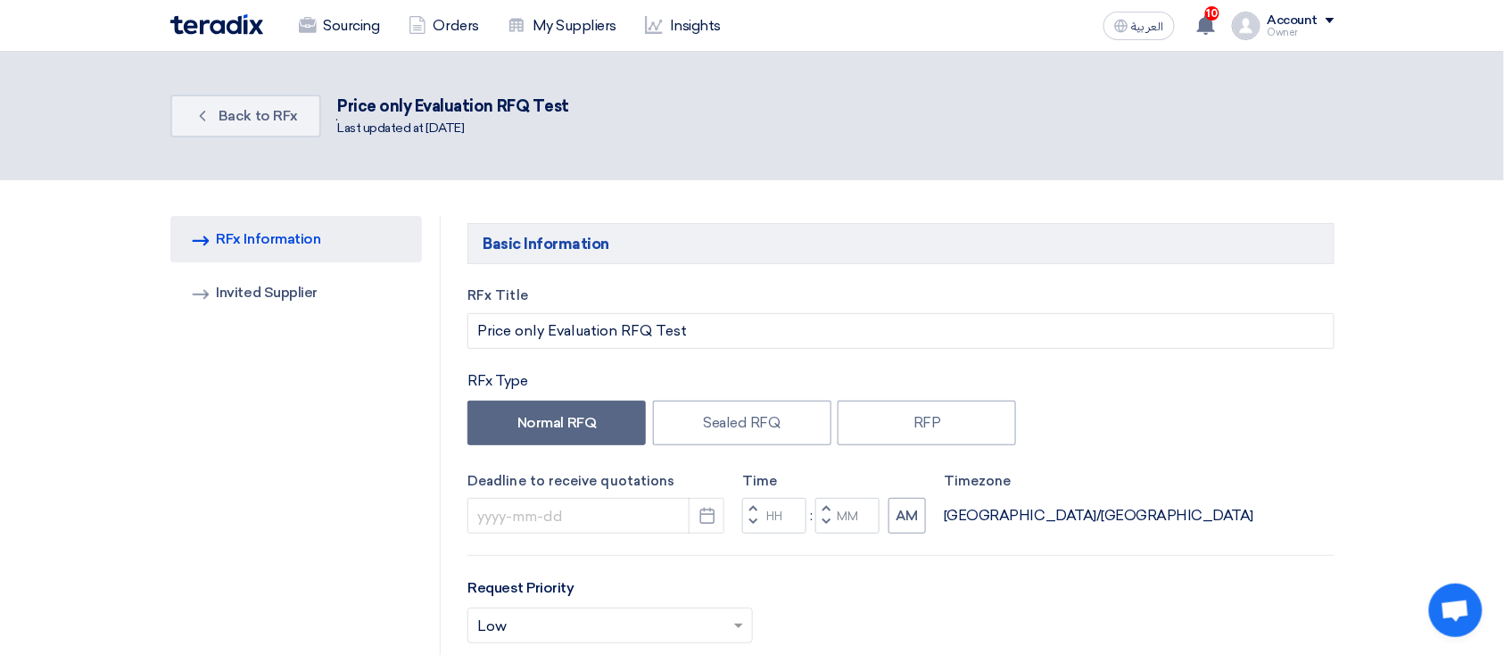
type input "[DATE]"
type input "10"
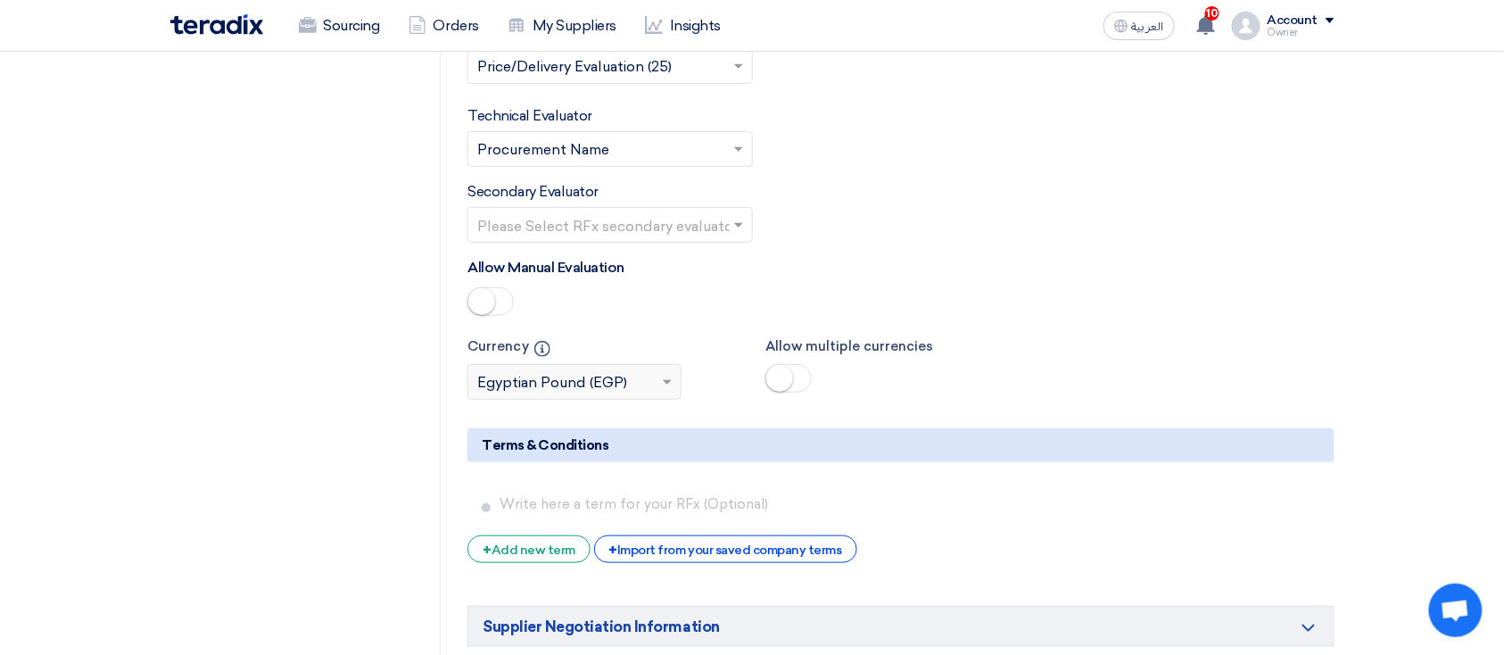
scroll to position [2505, 0]
click at [481, 306] on small at bounding box center [481, 299] width 27 height 27
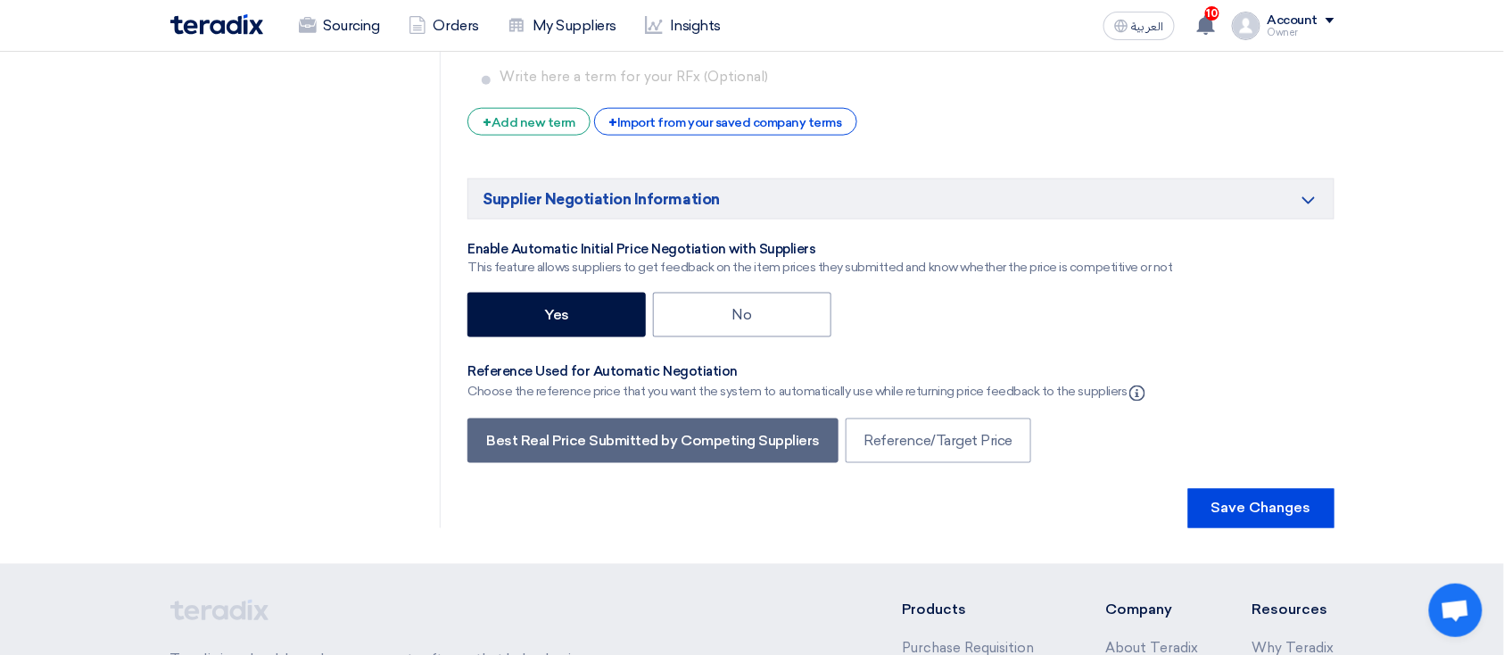
scroll to position [2929, 0]
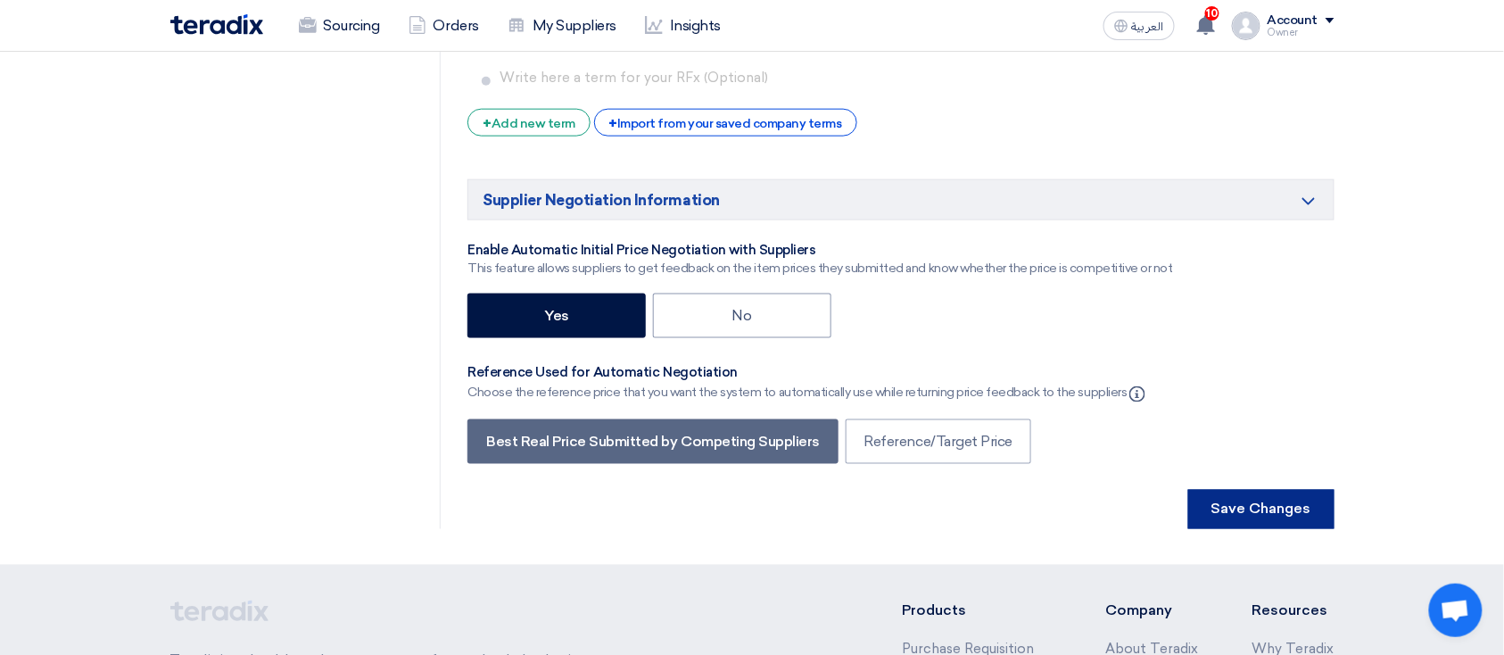
click at [1217, 507] on button "Save Changes" at bounding box center [1261, 509] width 146 height 39
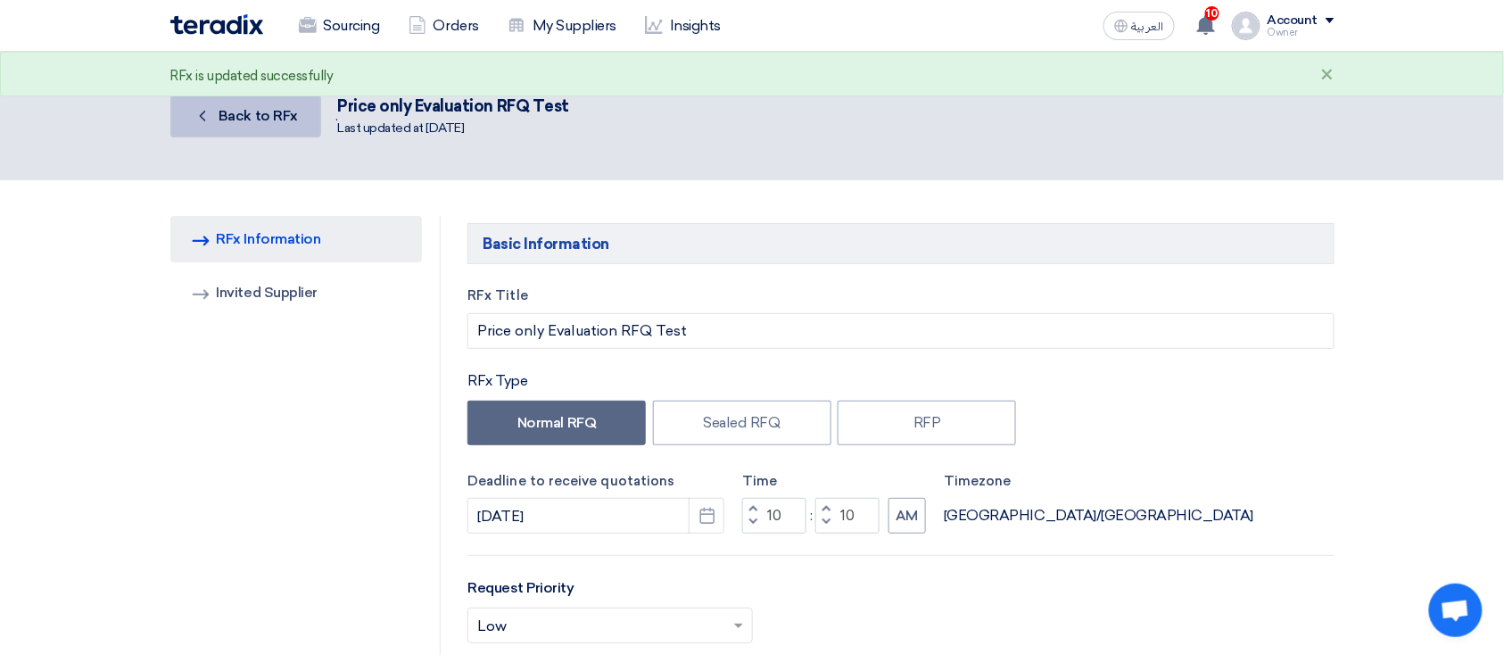
click at [273, 111] on span "Back to RFx" at bounding box center [258, 115] width 79 height 17
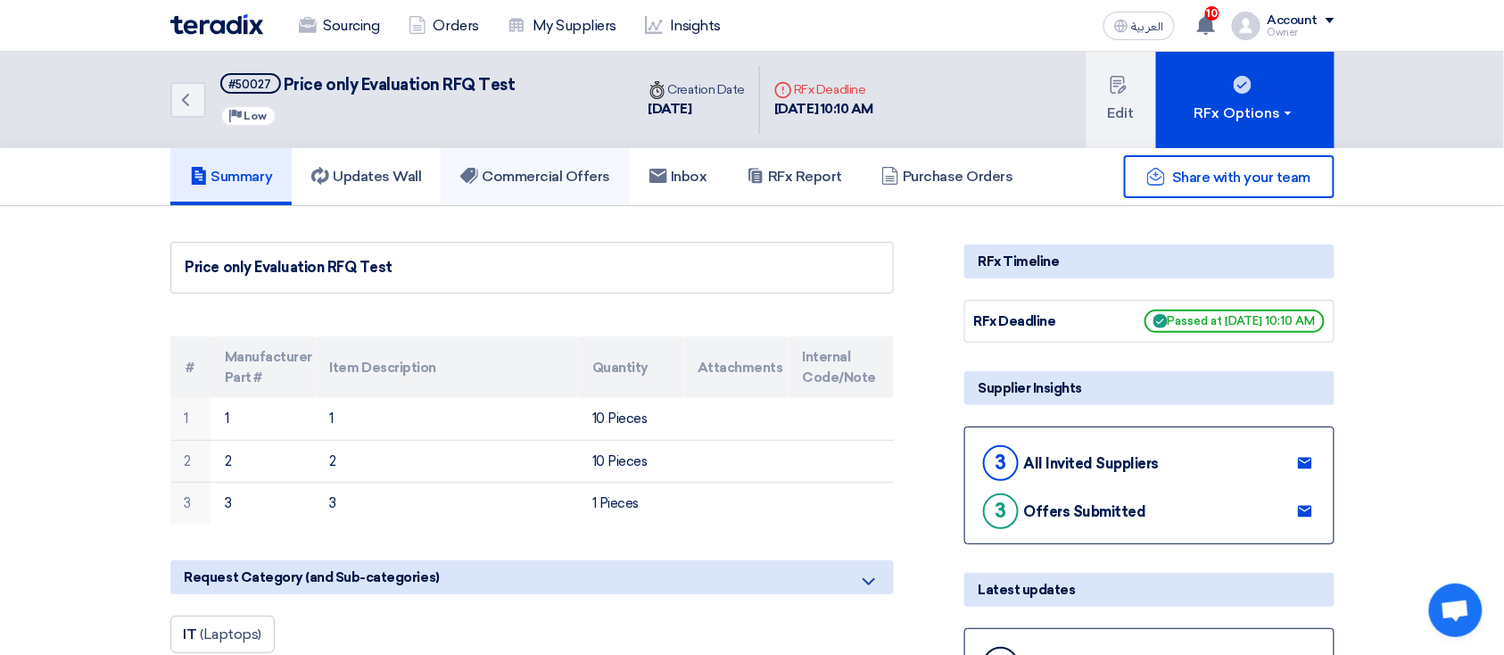
click at [540, 164] on link "Commercial Offers" at bounding box center [535, 176] width 189 height 57
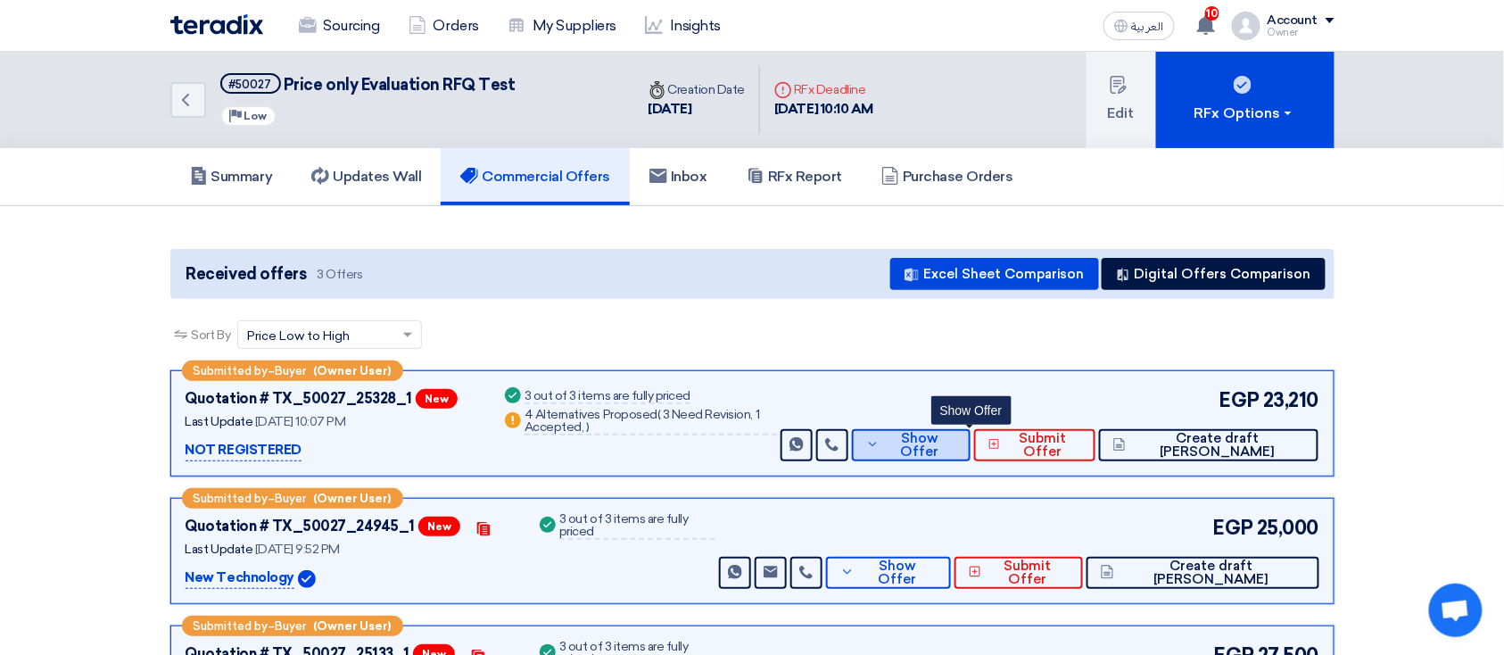
click at [956, 449] on span "Show Offer" at bounding box center [920, 445] width 72 height 27
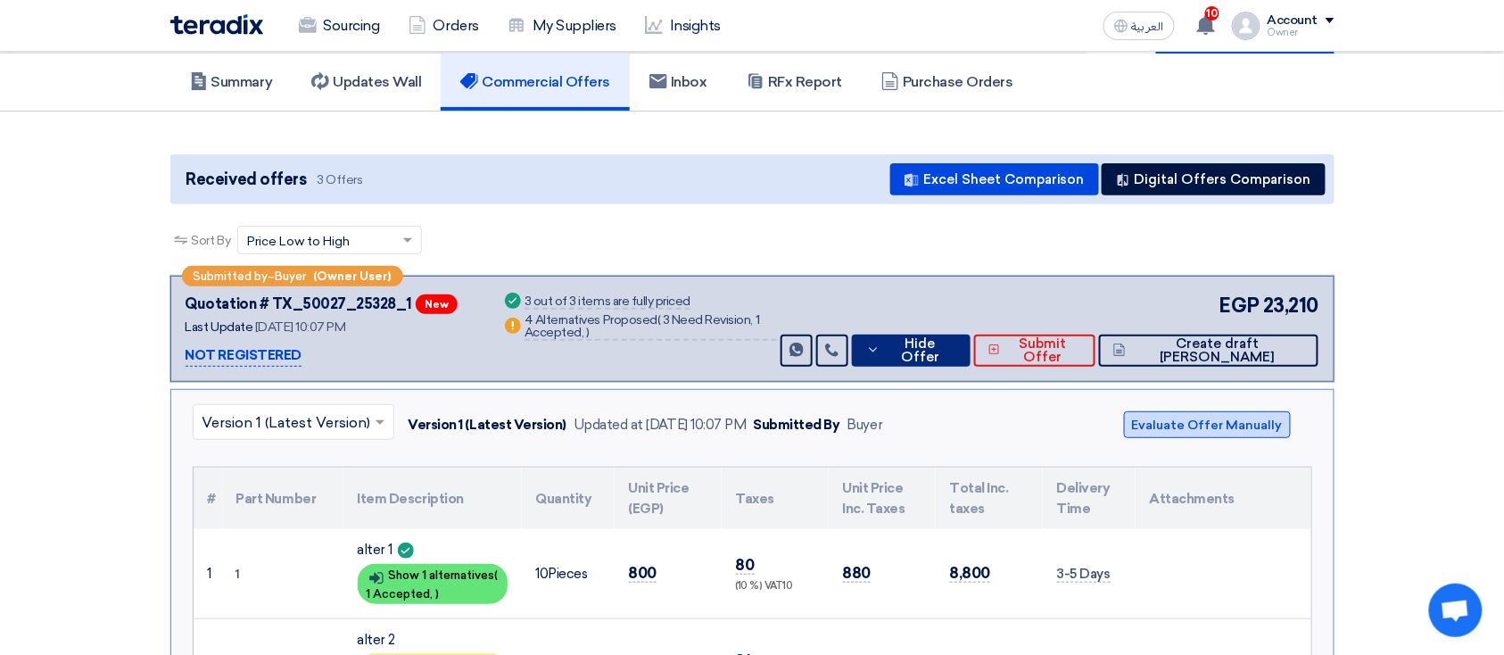
scroll to position [123, 0]
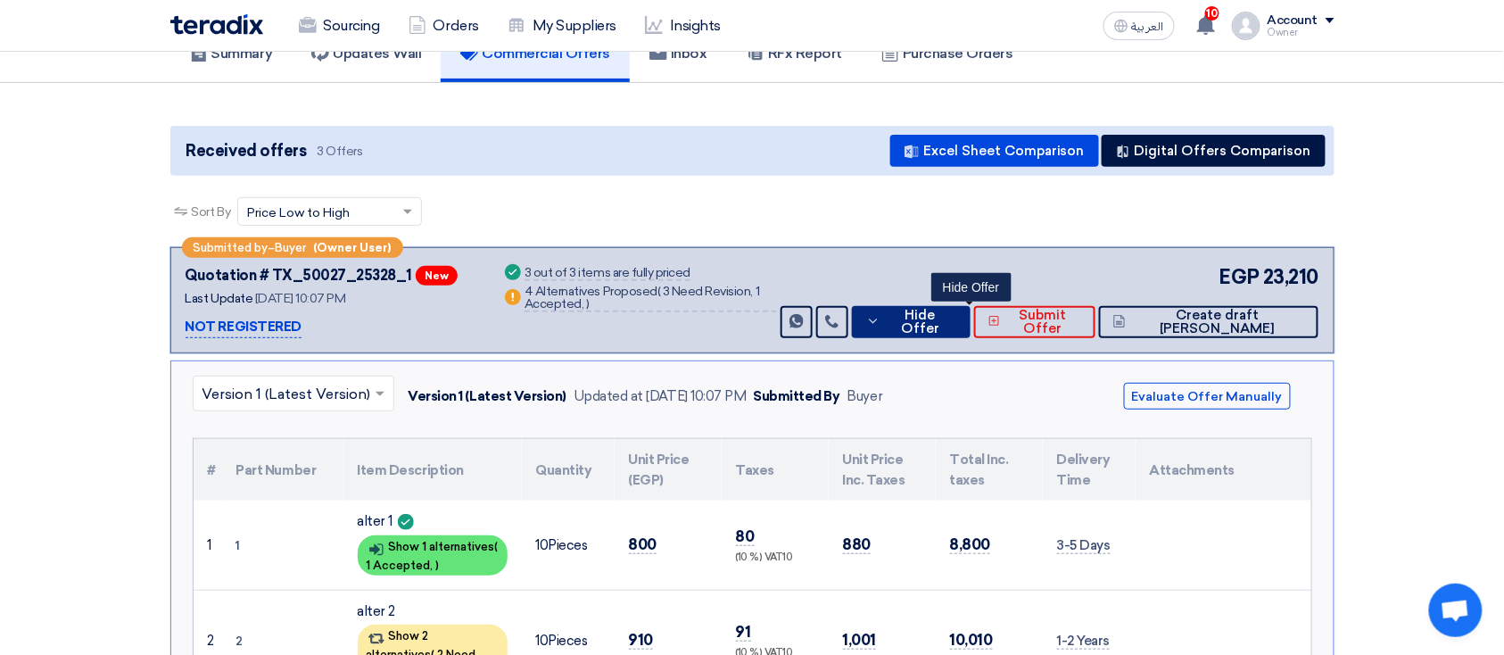
click at [970, 334] on button "Hide Offer" at bounding box center [911, 322] width 119 height 32
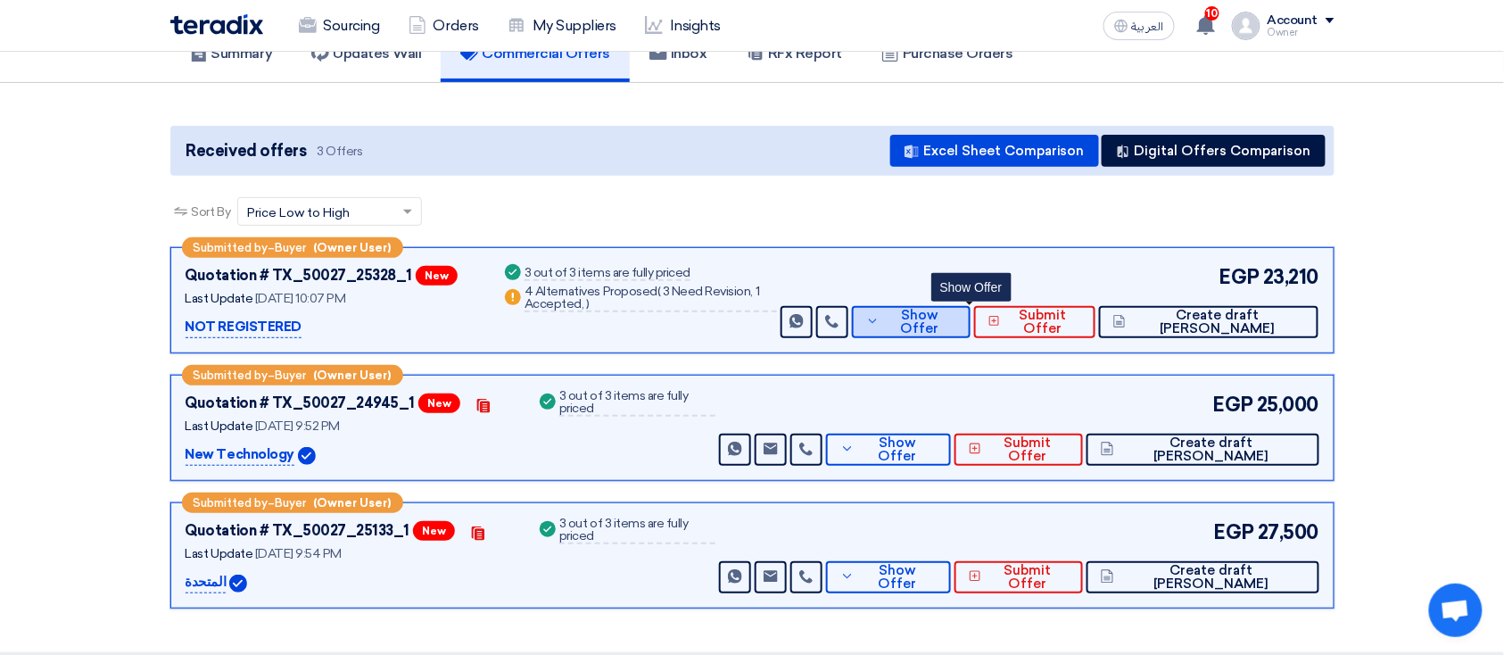
click at [956, 326] on span "Show Offer" at bounding box center [920, 322] width 72 height 27
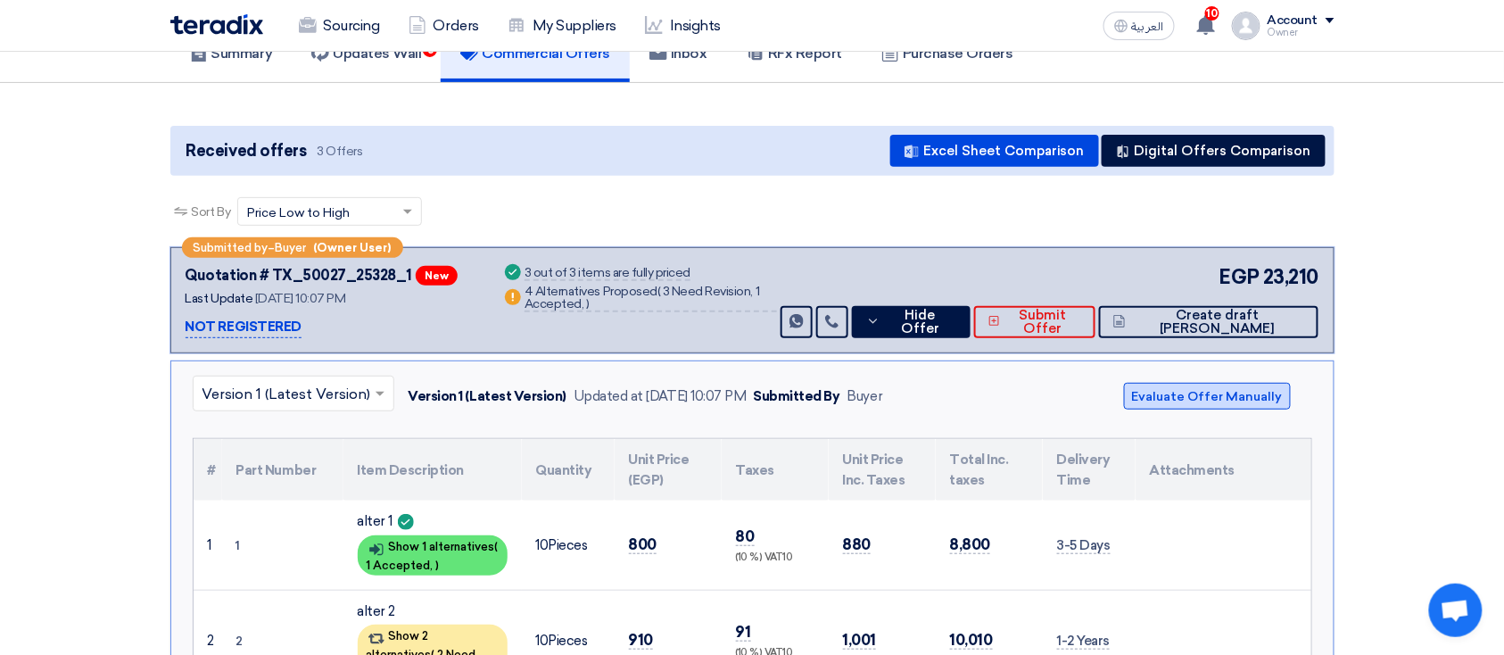
click at [1226, 389] on button "Evaluate Offer Manually" at bounding box center [1207, 396] width 167 height 27
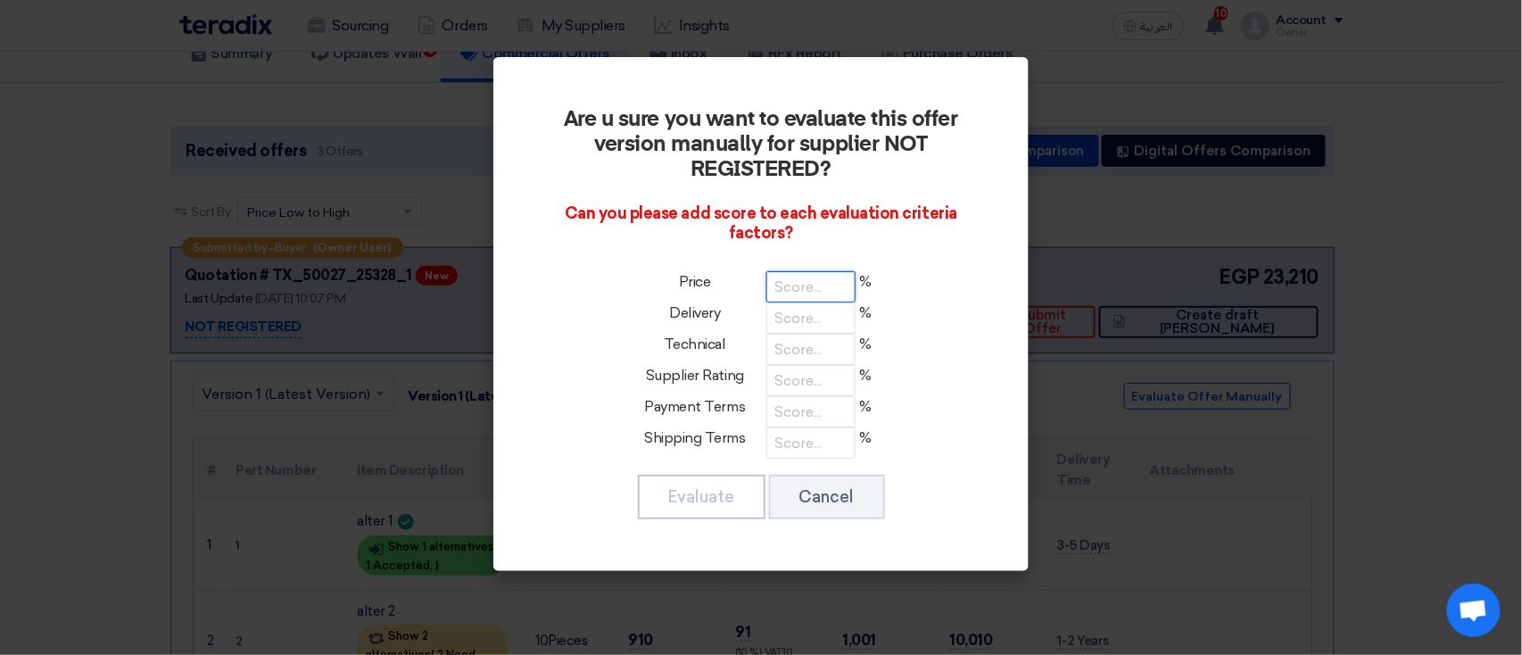
click at [791, 276] on input "number" at bounding box center [810, 286] width 89 height 31
click at [810, 321] on input "number" at bounding box center [810, 317] width 89 height 31
click at [828, 495] on button "Cancel" at bounding box center [827, 497] width 116 height 45
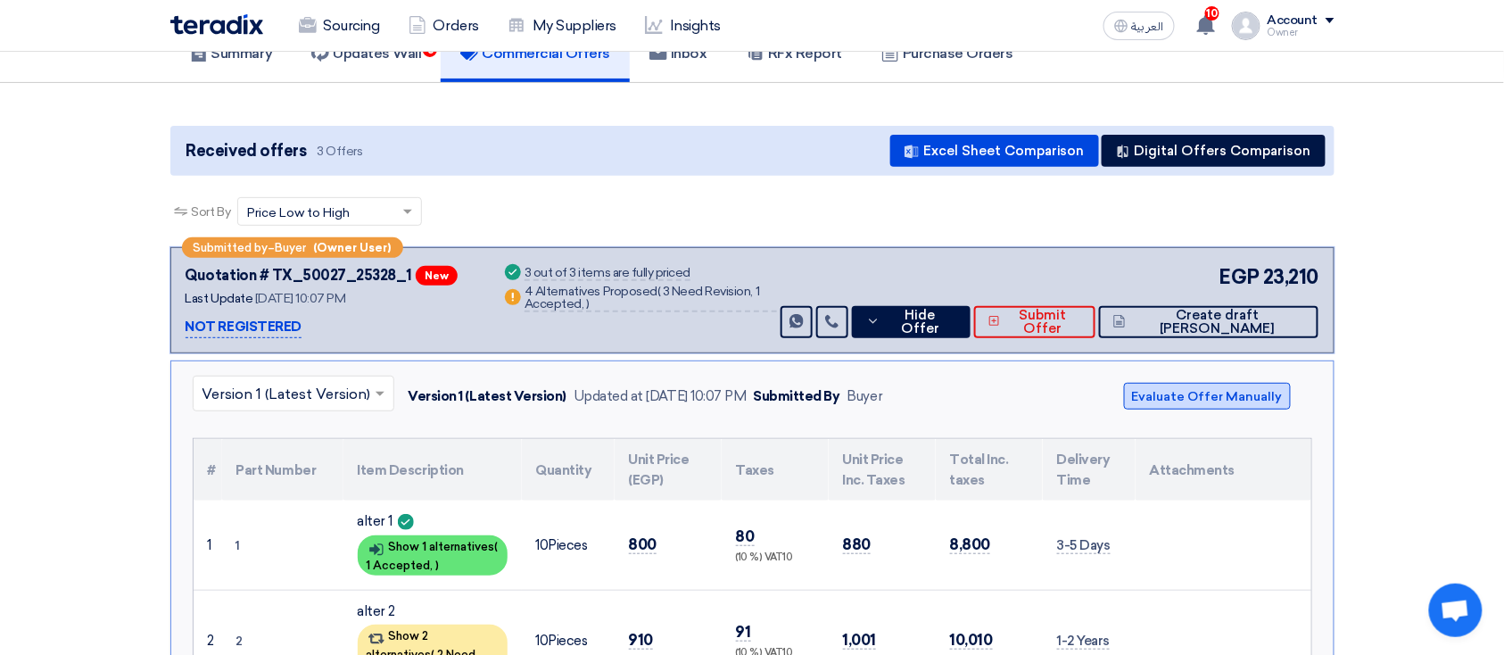
click at [1283, 395] on button "Evaluate Offer Manually" at bounding box center [1207, 396] width 167 height 27
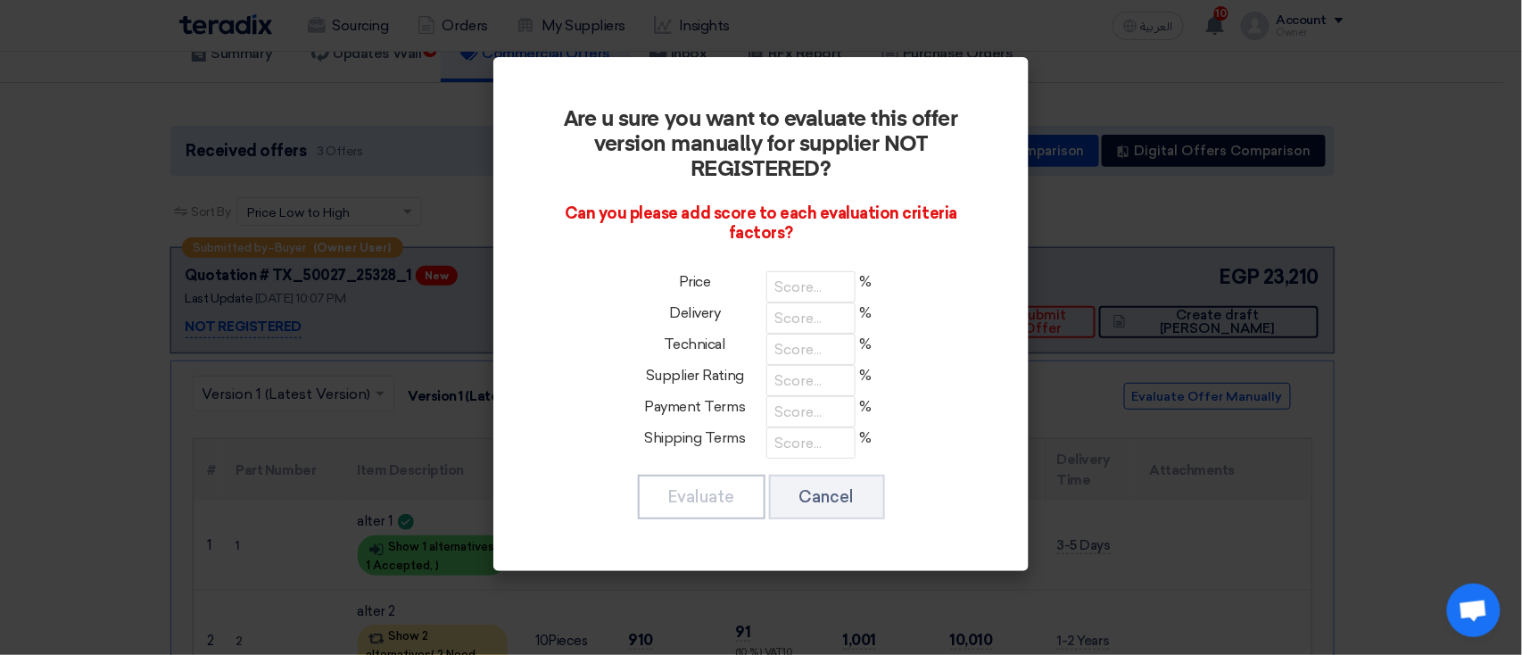
click at [142, 474] on modal-container "Are u sure you want to evaluate this offer version manually for supplier NOT RE…" at bounding box center [761, 327] width 1522 height 655
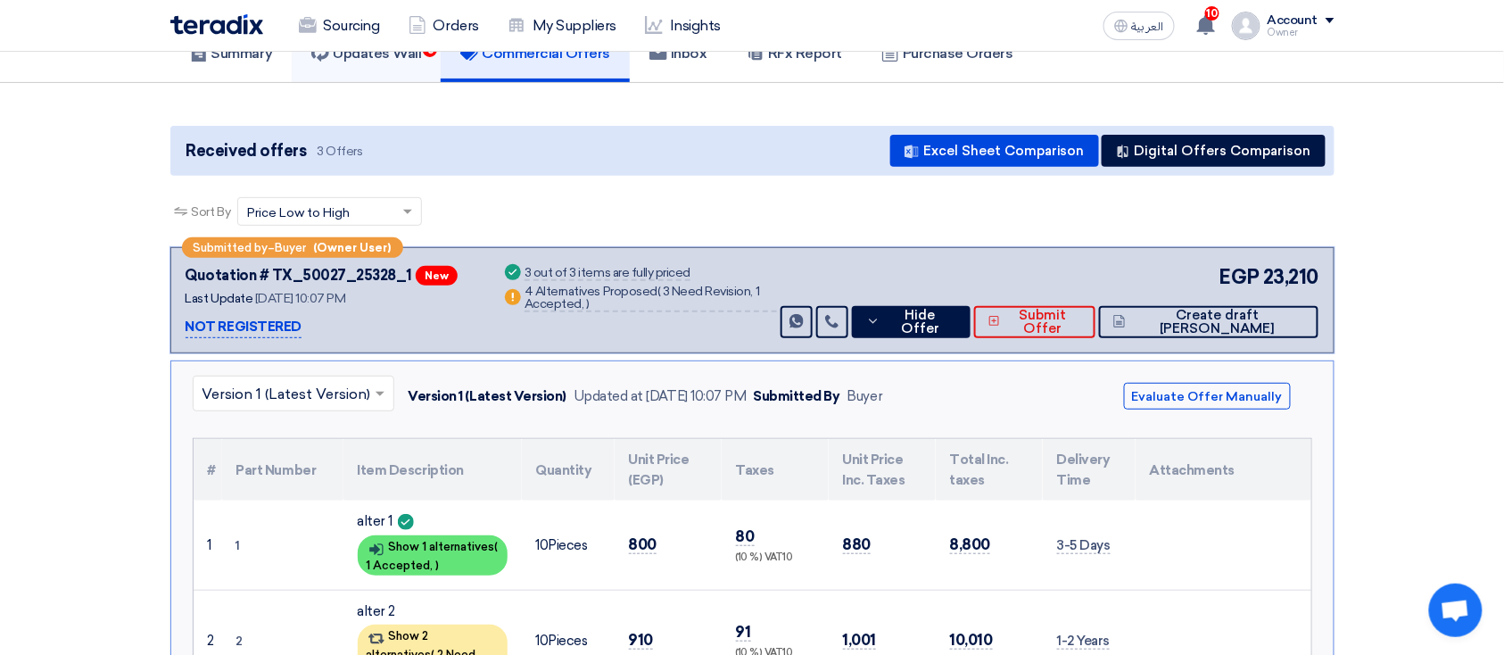
click at [400, 73] on link "Updates Wall 3" at bounding box center [366, 53] width 149 height 57
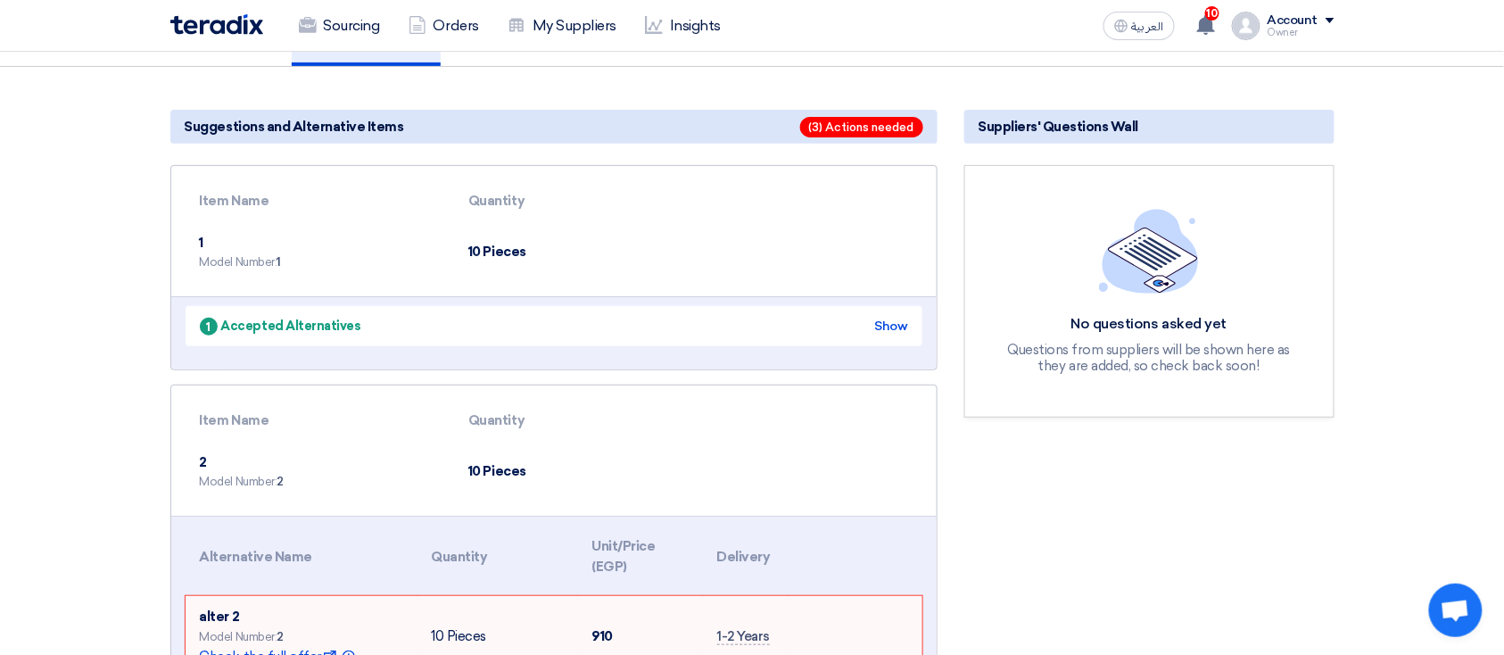
scroll to position [136, 0]
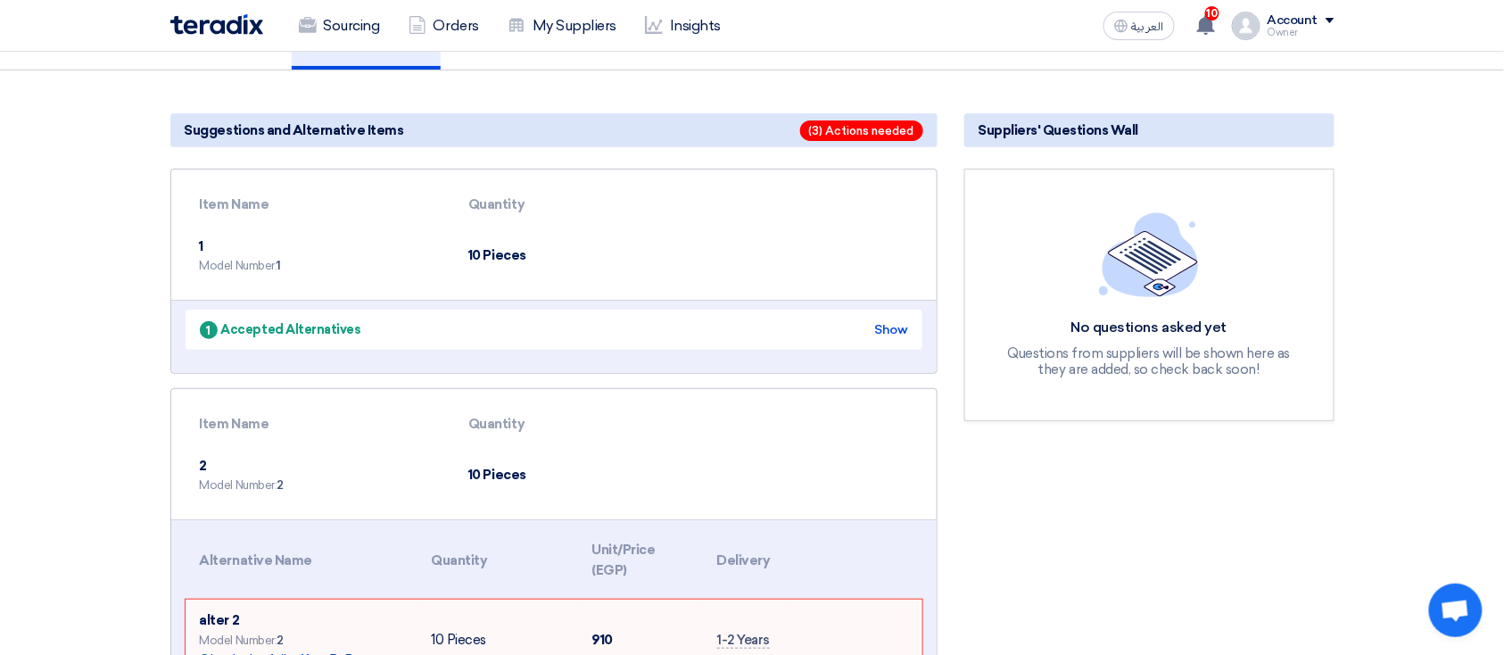
click at [1300, 22] on div "Account" at bounding box center [1292, 20] width 51 height 15
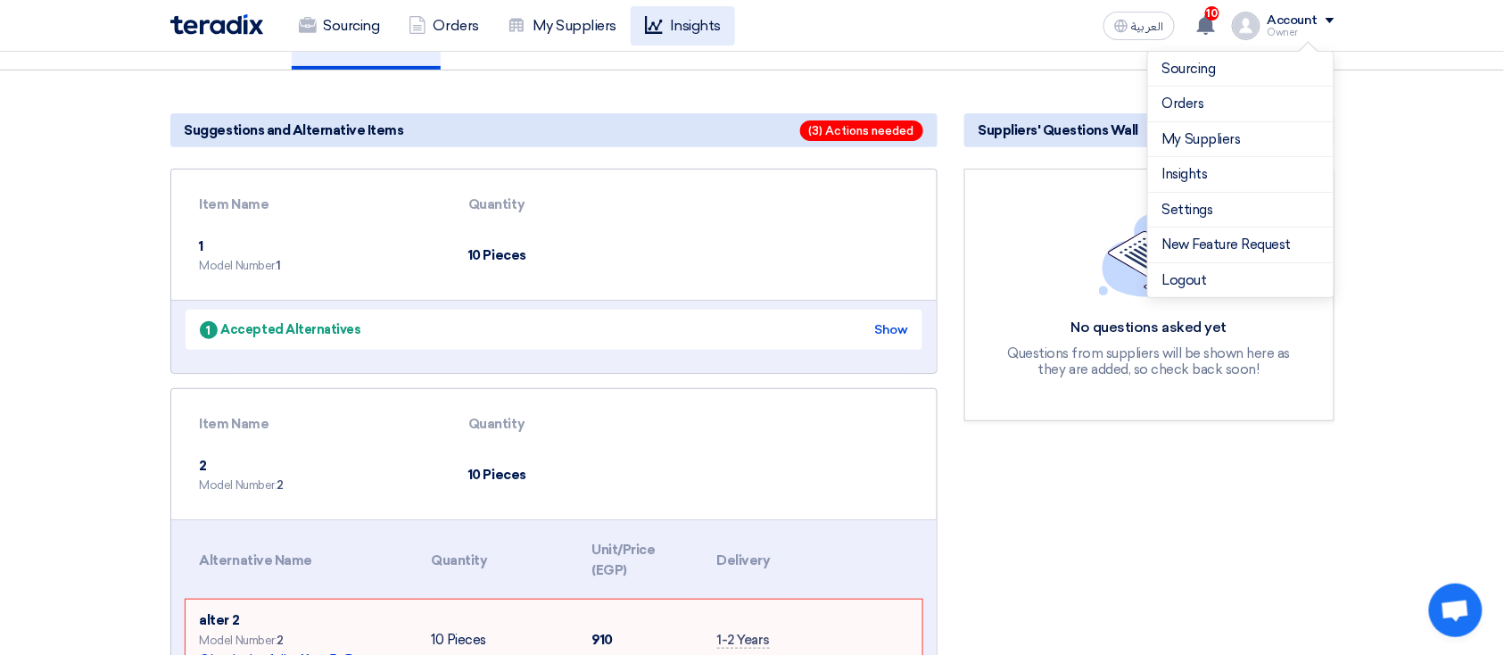
click at [681, 22] on link "Insights" at bounding box center [683, 25] width 104 height 39
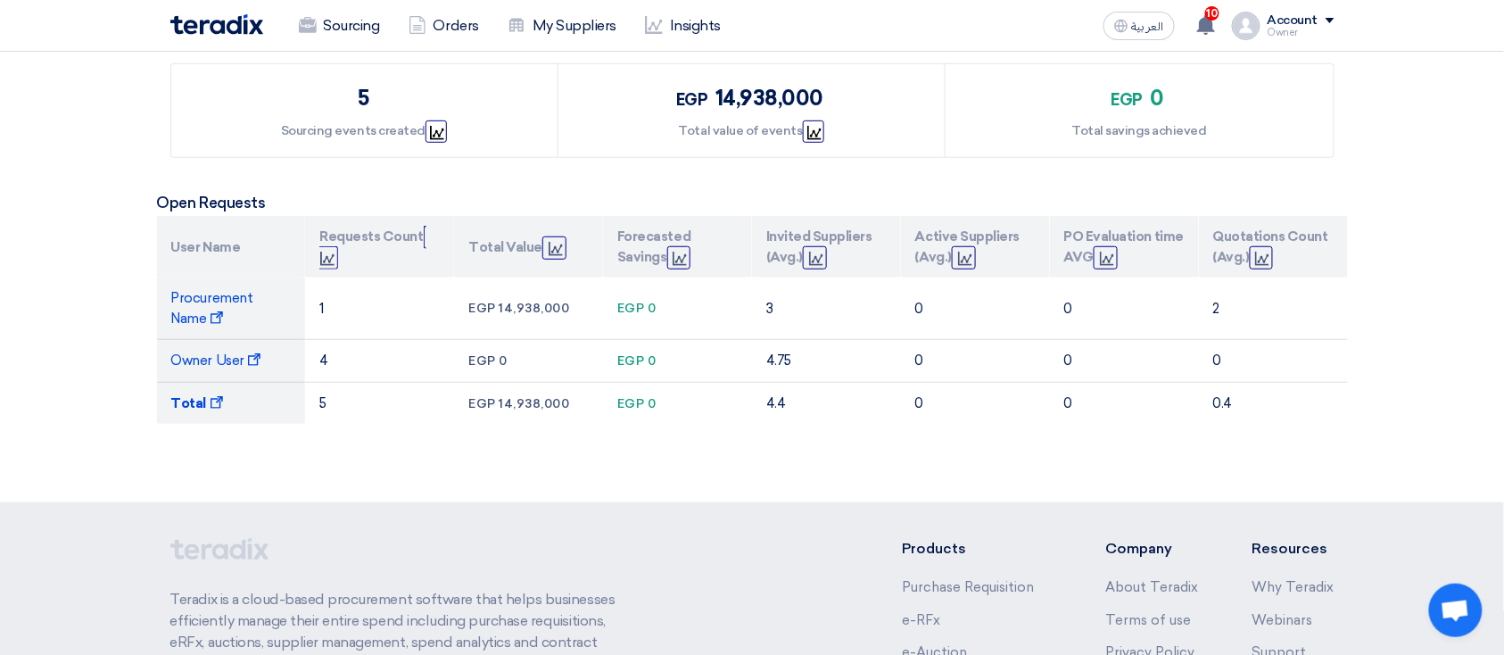
scroll to position [296, 0]
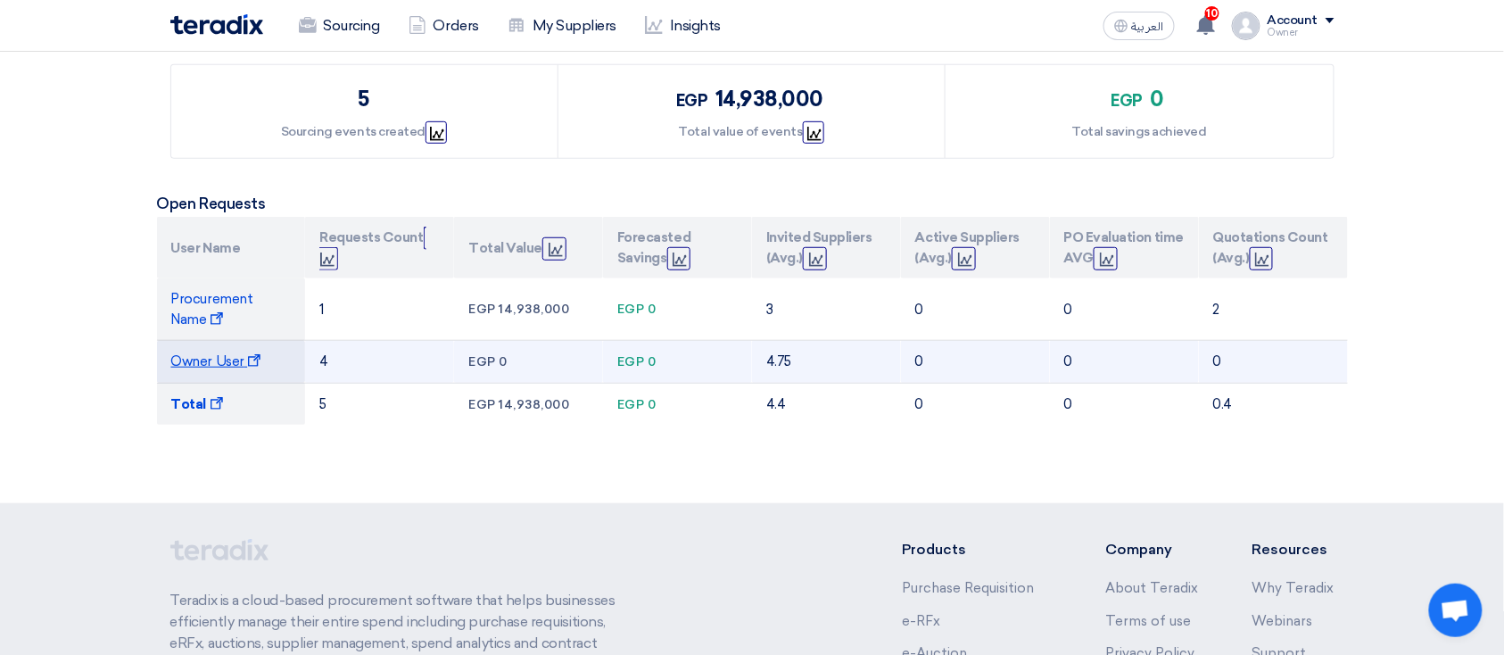
click at [232, 365] on span "Owner User Show Projects" at bounding box center [216, 361] width 91 height 16
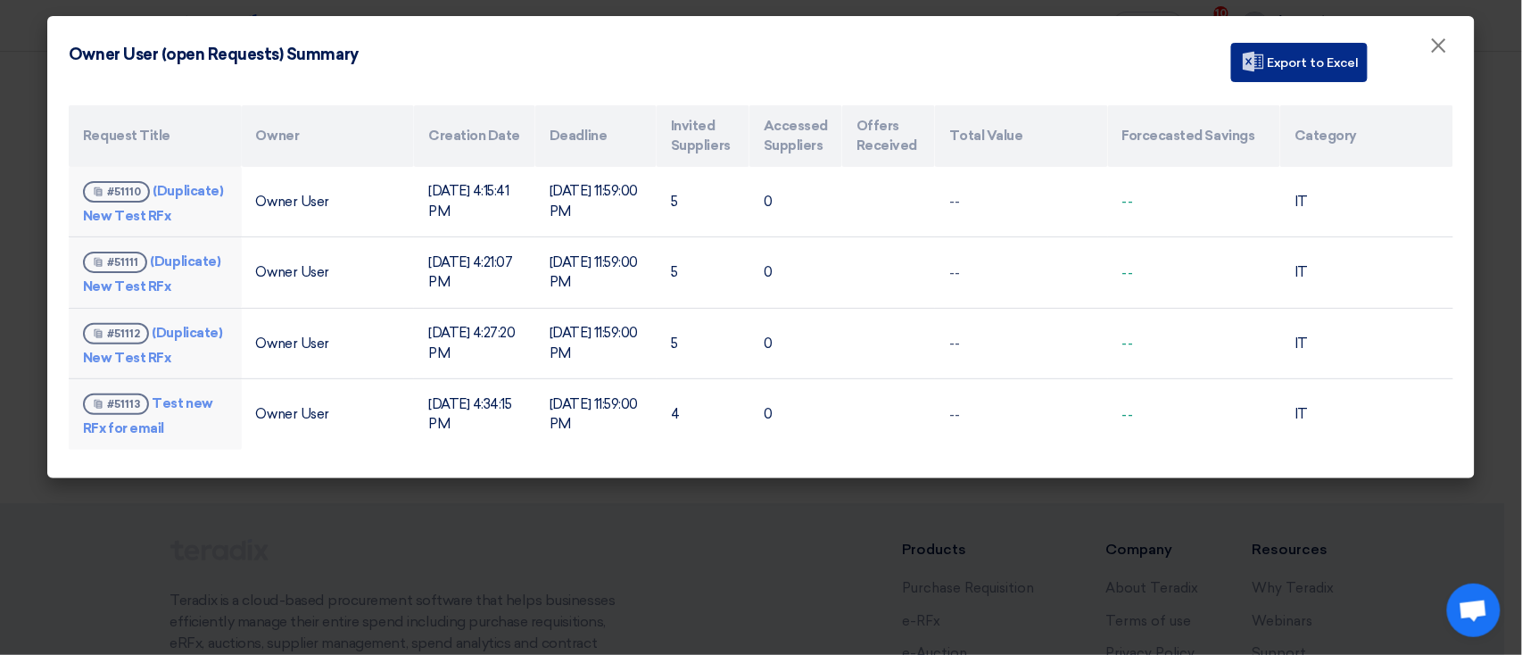
click at [1336, 56] on button "Export to Excel" at bounding box center [1299, 62] width 136 height 39
click at [1437, 41] on span "×" at bounding box center [1439, 50] width 18 height 36
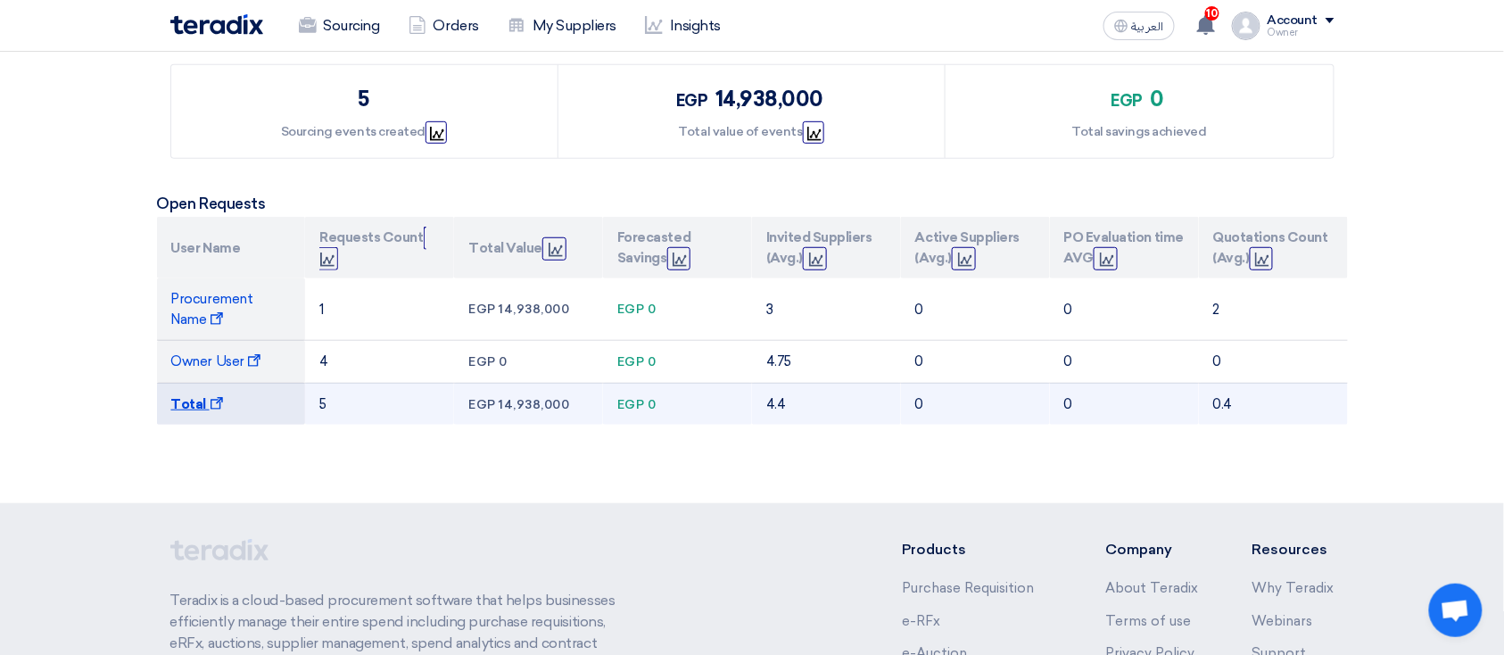
click at [203, 402] on b "Total" at bounding box center [189, 404] width 36 height 16
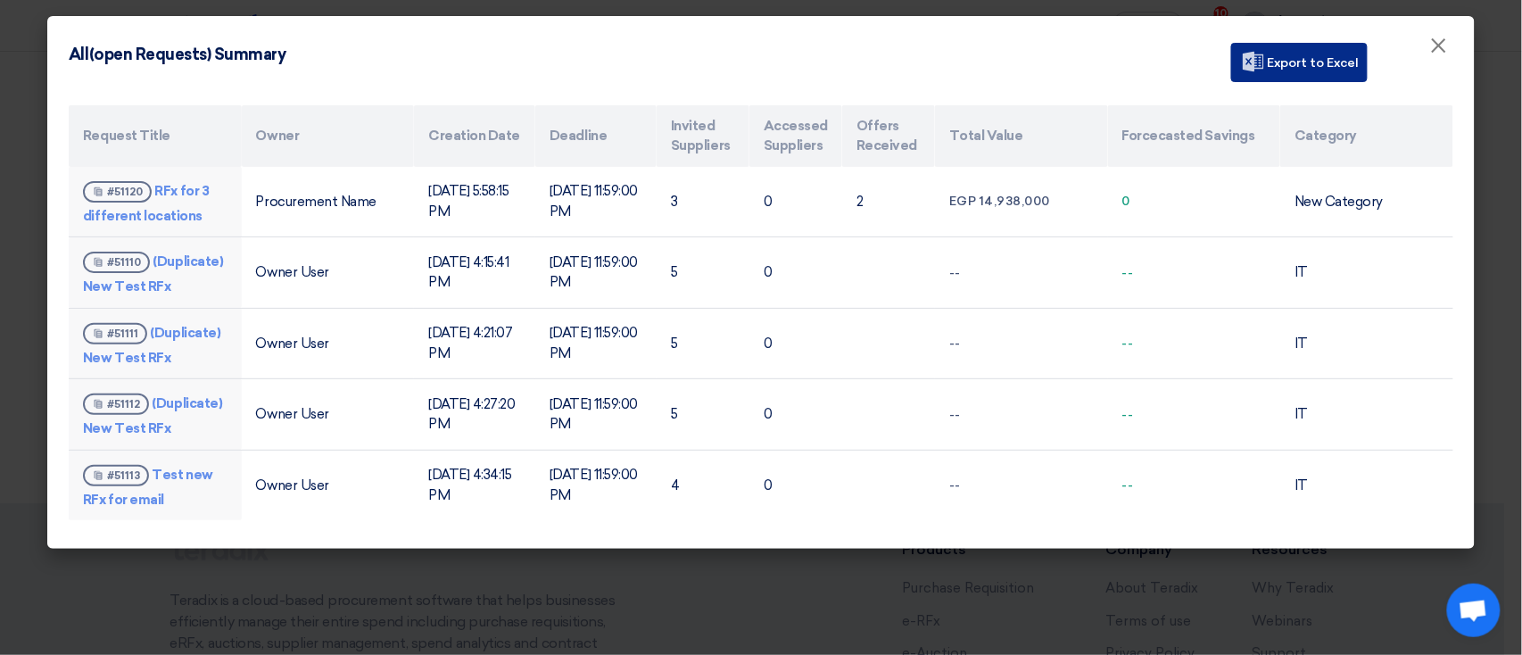
click at [1340, 48] on button "Export to Excel" at bounding box center [1299, 62] width 136 height 39
click at [25, 220] on modal-container "All (open Requests) Summary Export to Excel × Request Title Owner Creation Date…" at bounding box center [761, 327] width 1522 height 655
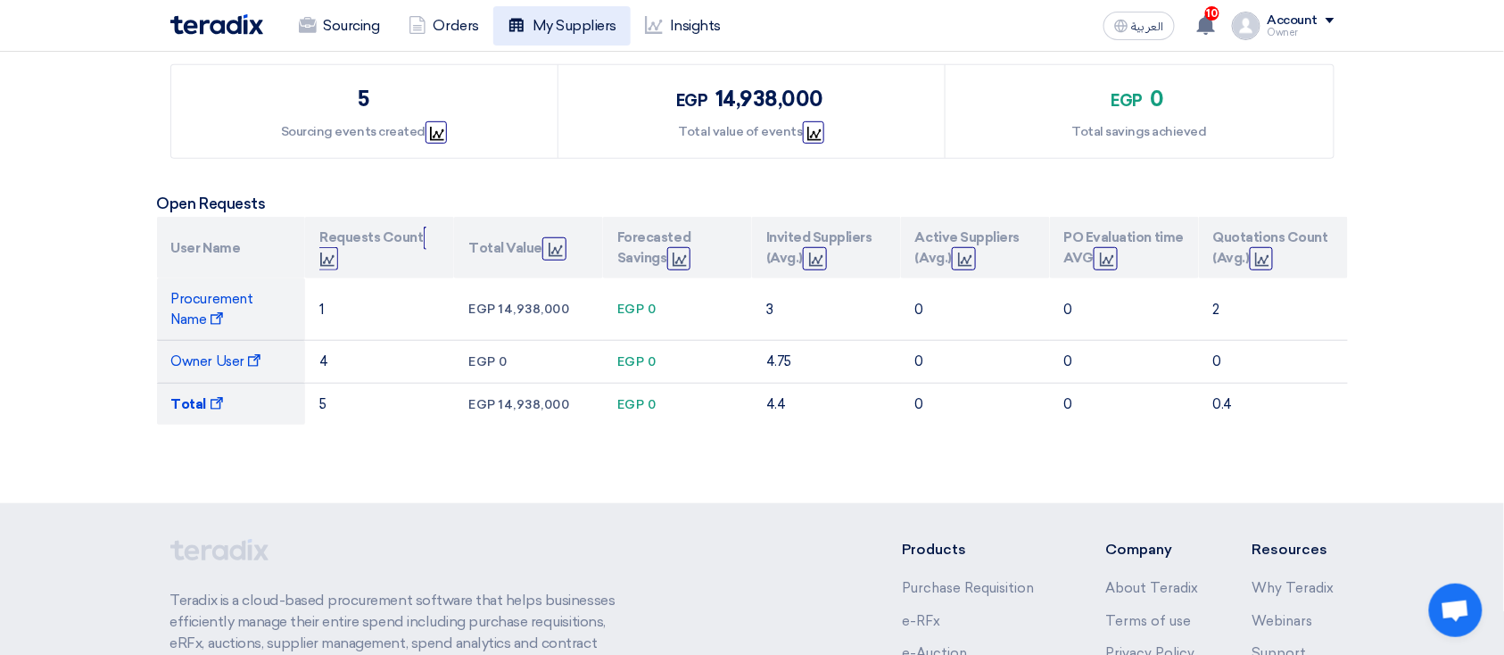
click at [593, 41] on link "My Suppliers" at bounding box center [561, 25] width 137 height 39
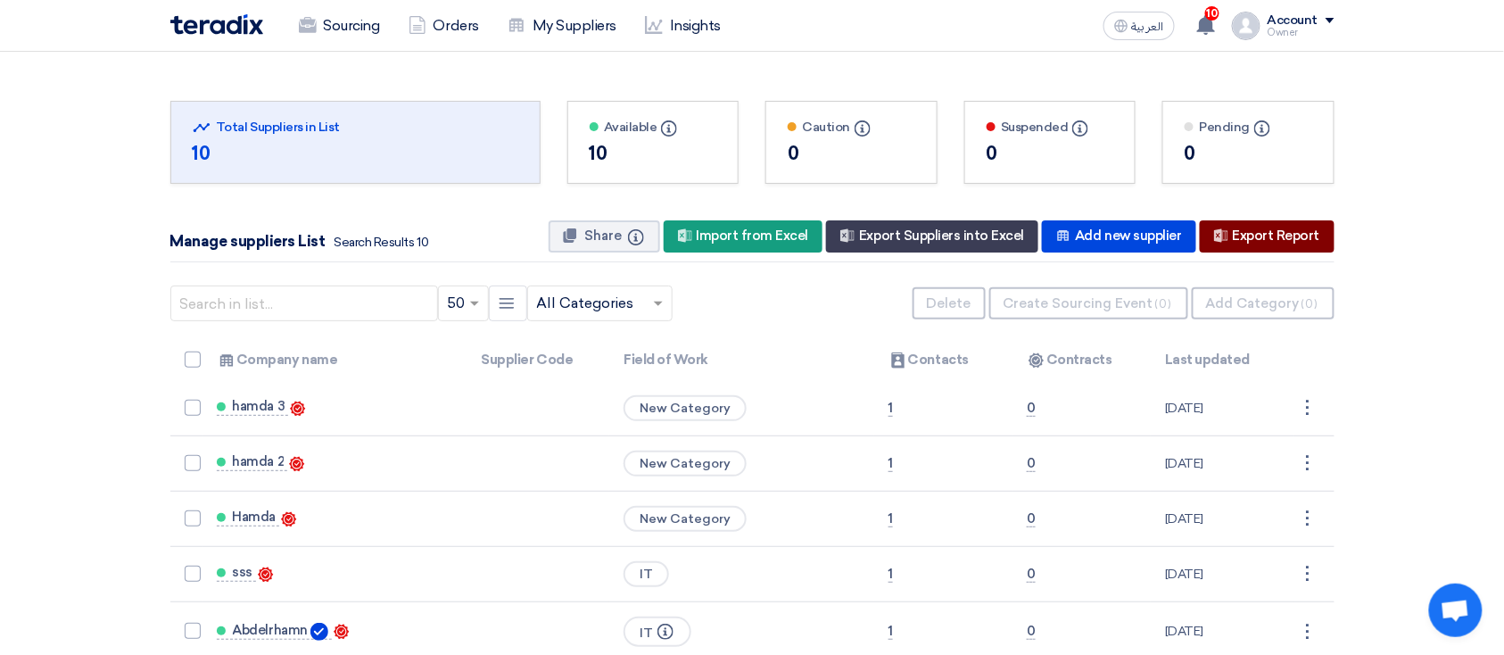
click at [1326, 238] on div "Export All Suppliers Data Export Report" at bounding box center [1267, 236] width 135 height 32
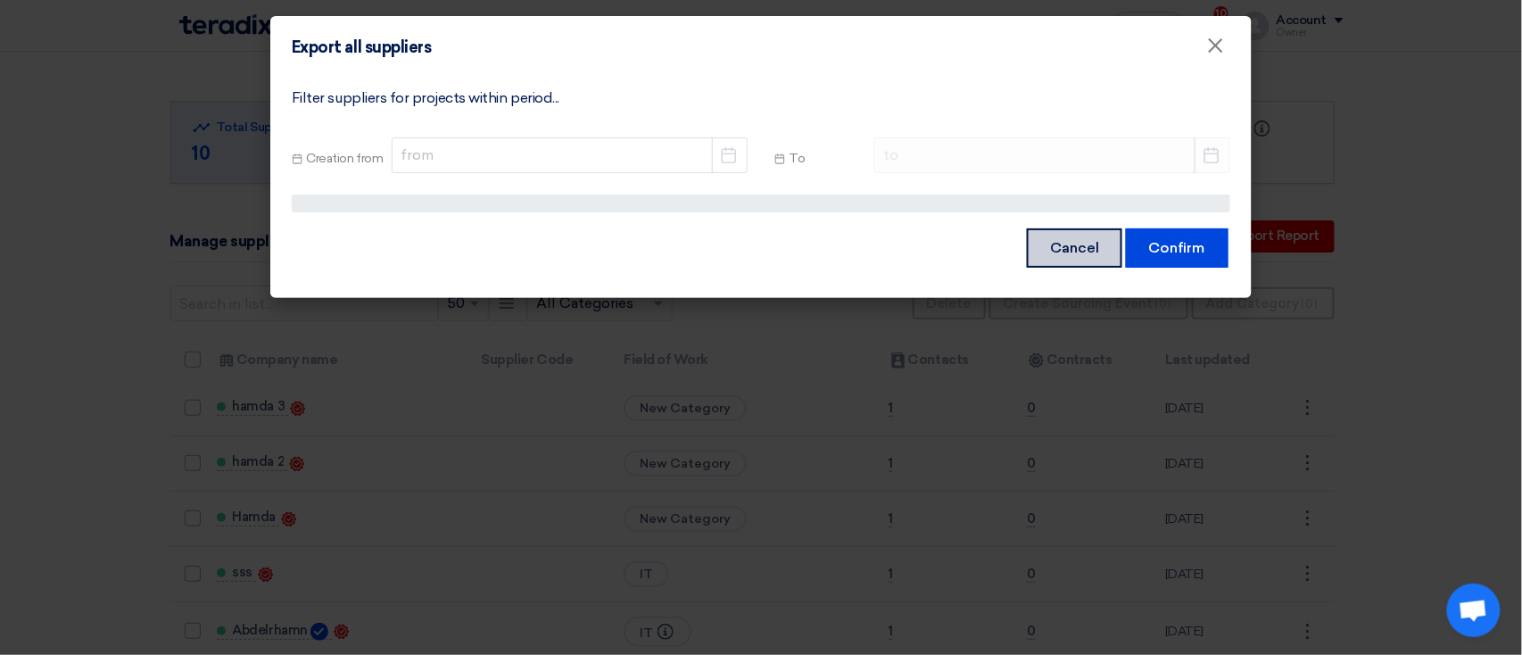
click at [1105, 235] on button "Cancel" at bounding box center [1074, 247] width 95 height 39
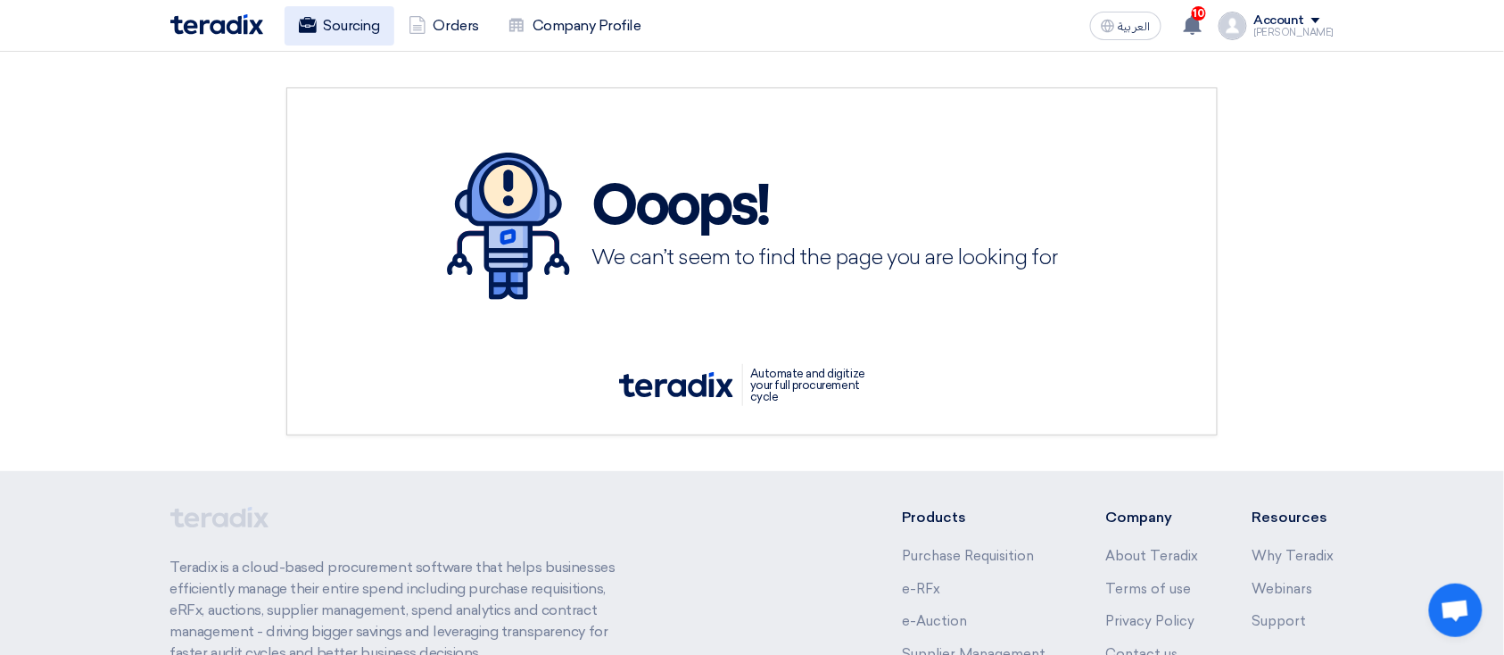
click at [357, 27] on link "Sourcing" at bounding box center [340, 25] width 110 height 39
